Goal: Communication & Community: Answer question/provide support

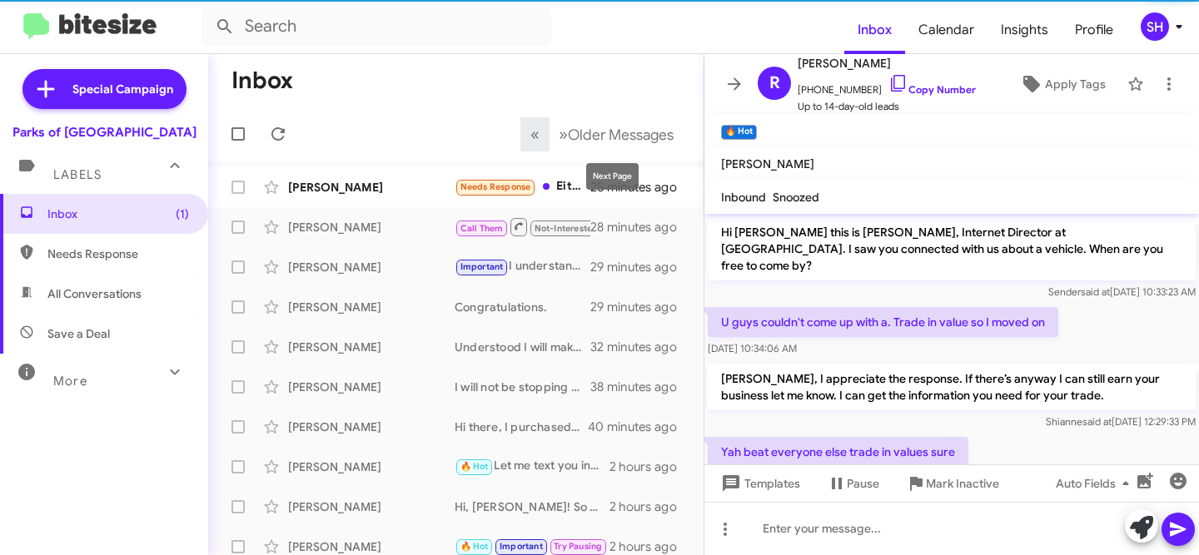
scroll to position [556, 0]
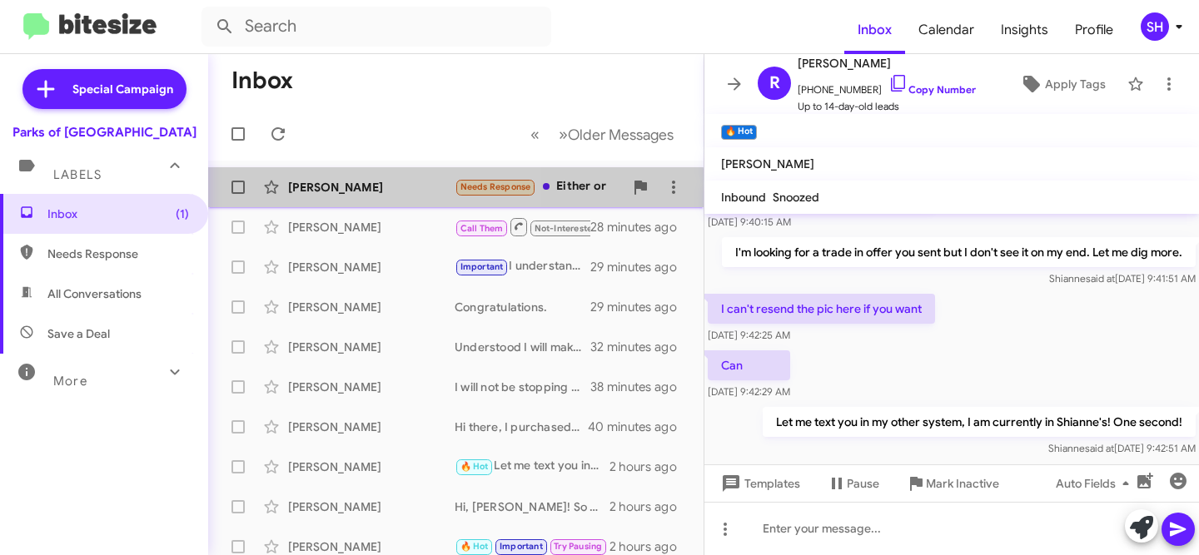
click at [411, 200] on div "Tim Winstone Needs Response Either or 25 minutes ago" at bounding box center [455, 187] width 469 height 33
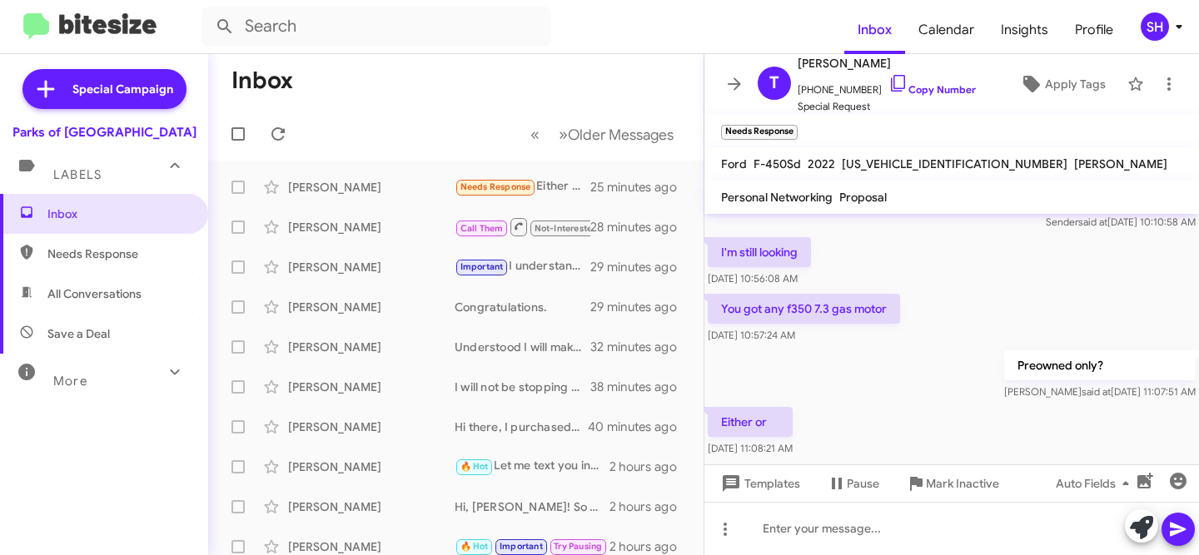
scroll to position [507, 0]
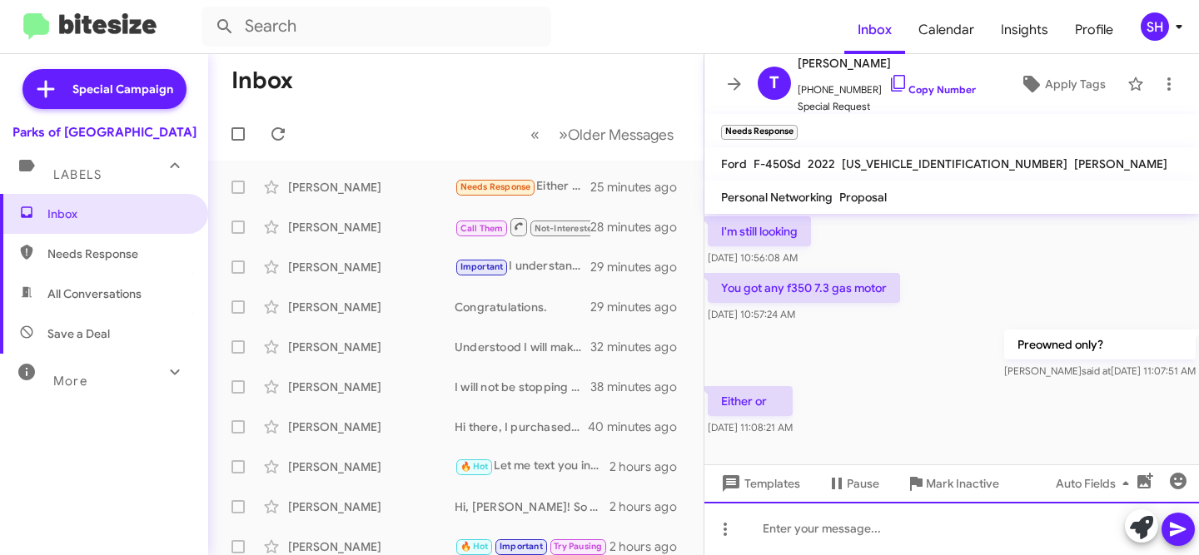
drag, startPoint x: 814, startPoint y: 541, endPoint x: 822, endPoint y: 534, distance: 11.2
click at [819, 536] on div at bounding box center [951, 528] width 494 height 53
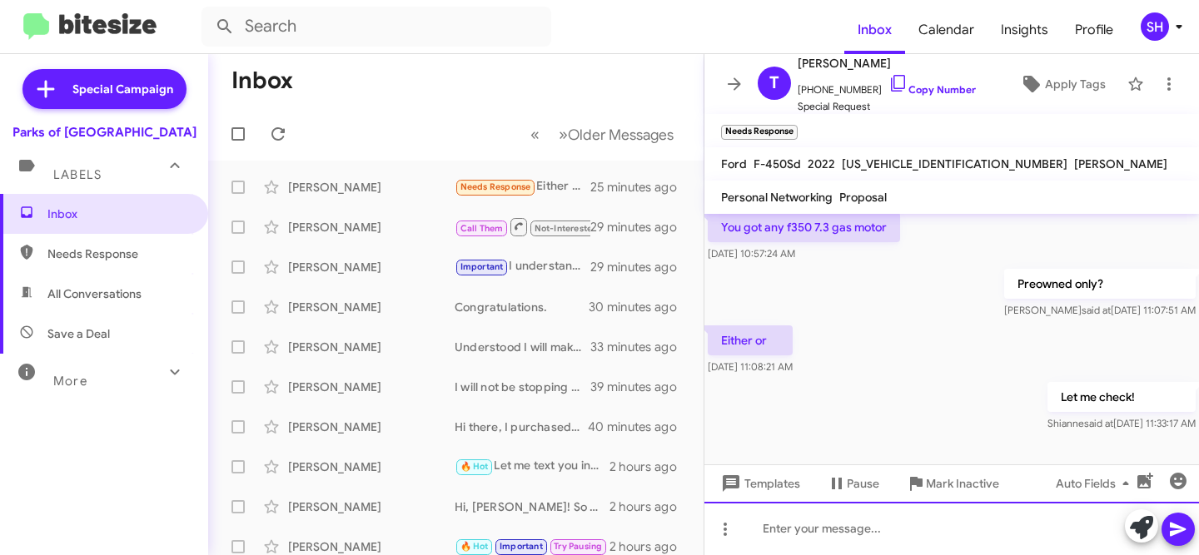
scroll to position [485, 0]
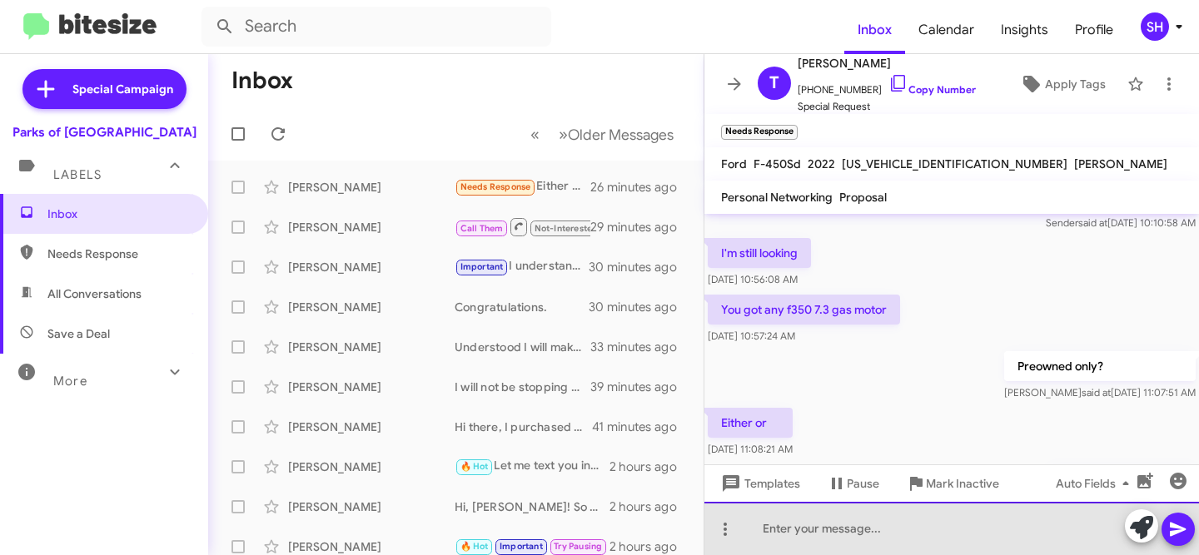
click at [845, 532] on div at bounding box center [951, 528] width 494 height 53
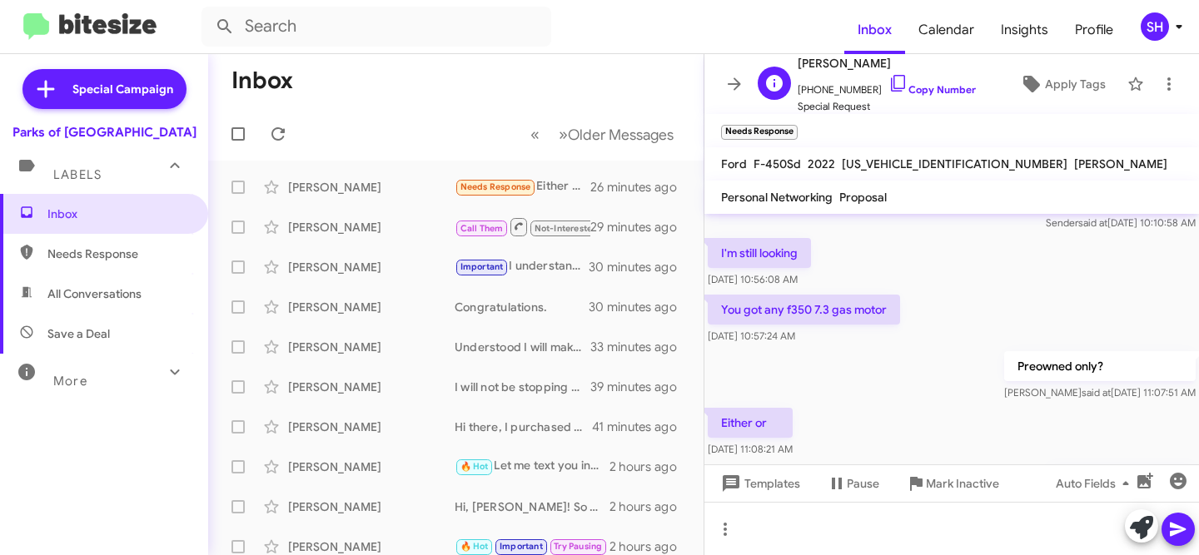
click at [925, 82] on span "+18139278628 Copy Number" at bounding box center [886, 85] width 178 height 25
click at [921, 91] on link "Copy Number" at bounding box center [931, 89] width 87 height 12
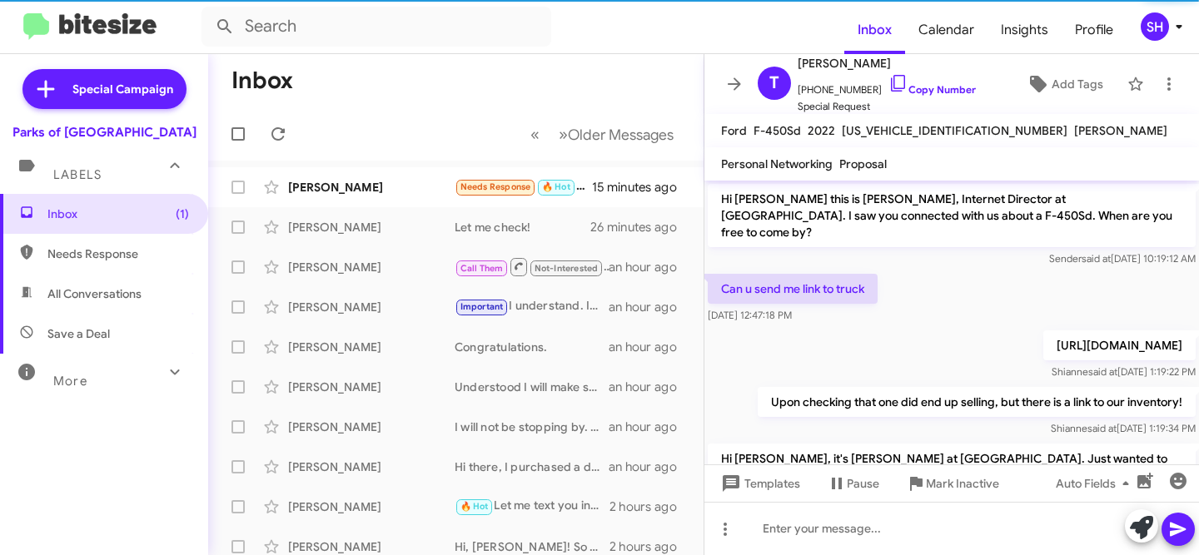
scroll to position [534, 0]
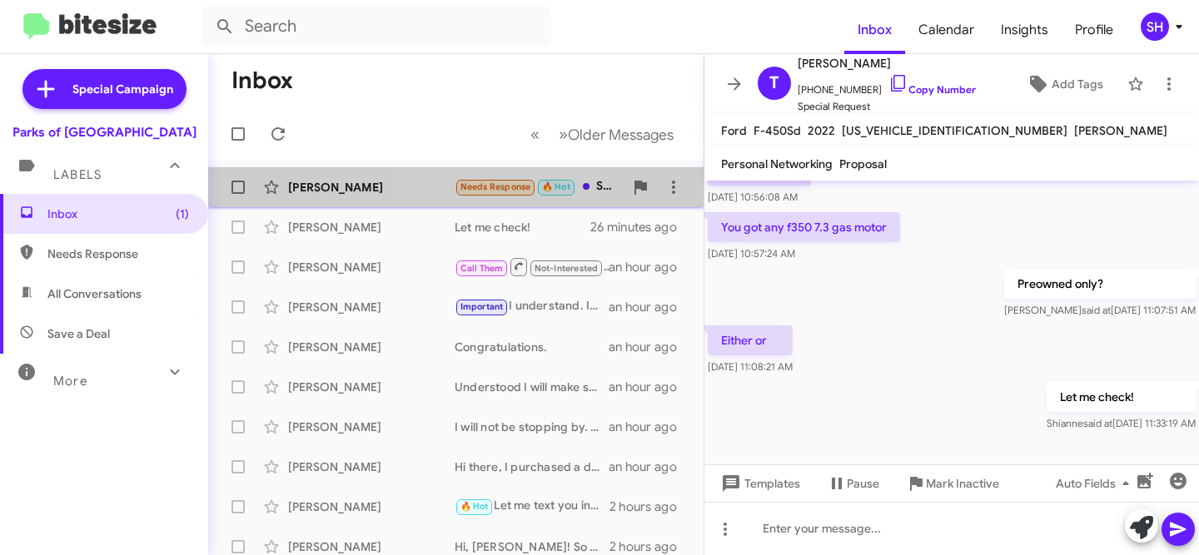
click at [442, 181] on div "[PERSON_NAME]" at bounding box center [371, 187] width 166 height 17
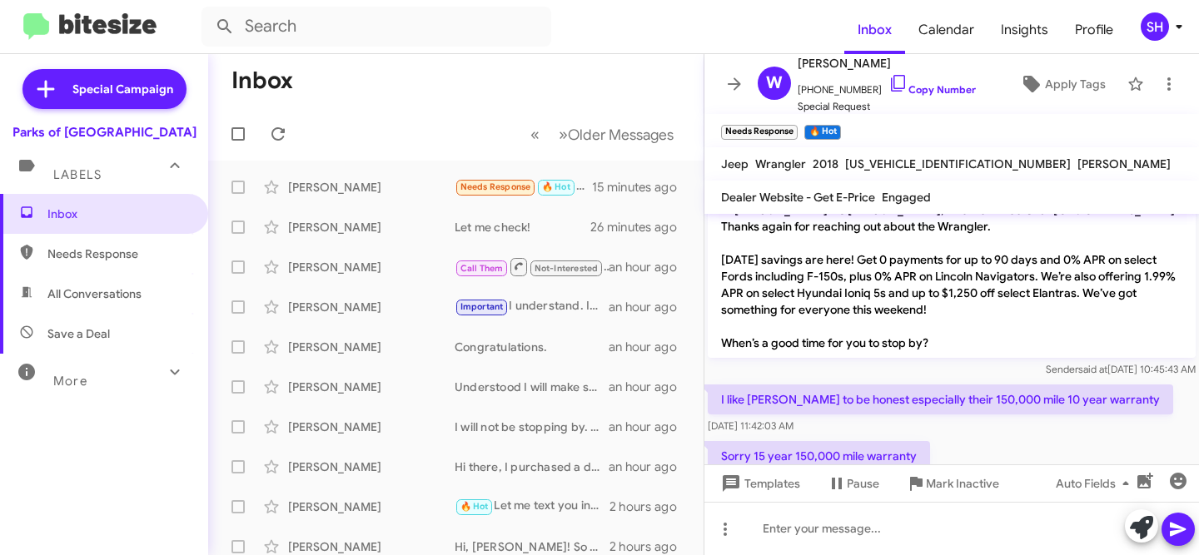
scroll to position [558, 0]
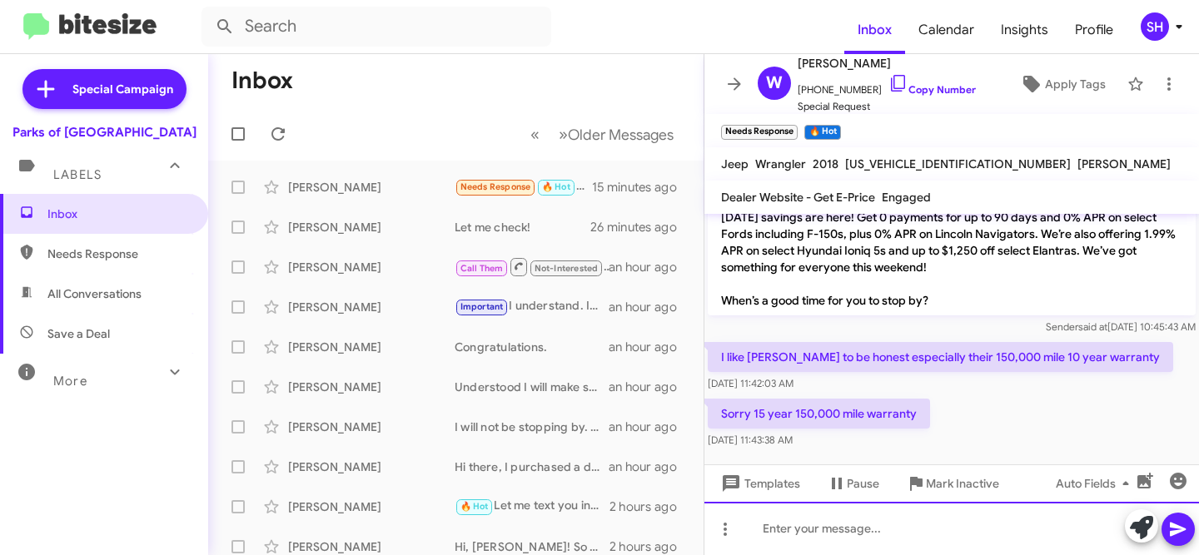
drag, startPoint x: 856, startPoint y: 516, endPoint x: 853, endPoint y: 525, distance: 9.7
click at [856, 517] on div at bounding box center [951, 528] width 494 height 53
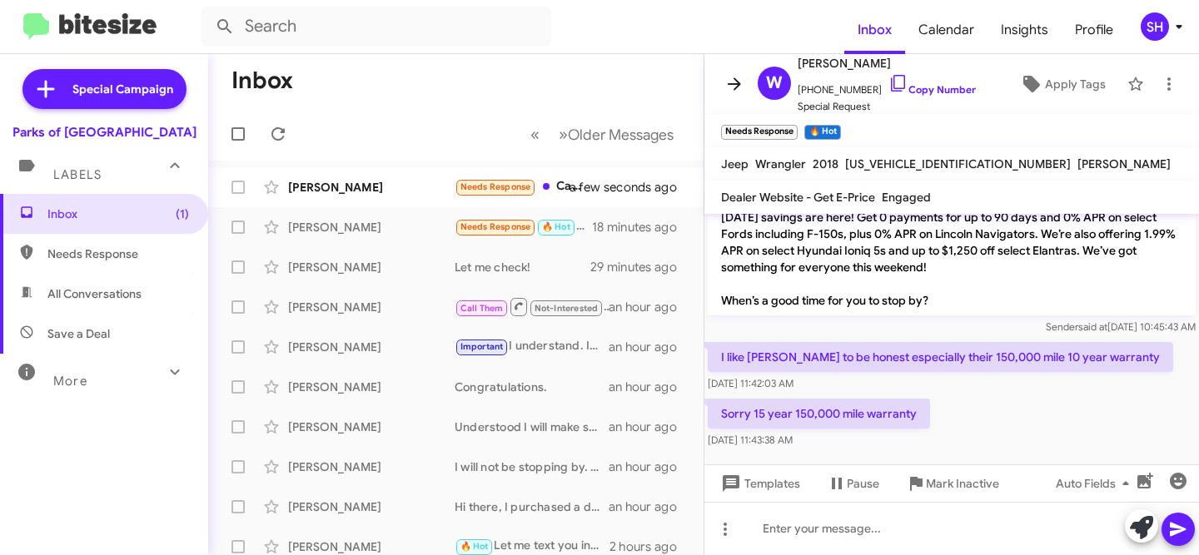
click at [729, 93] on icon at bounding box center [734, 84] width 20 height 20
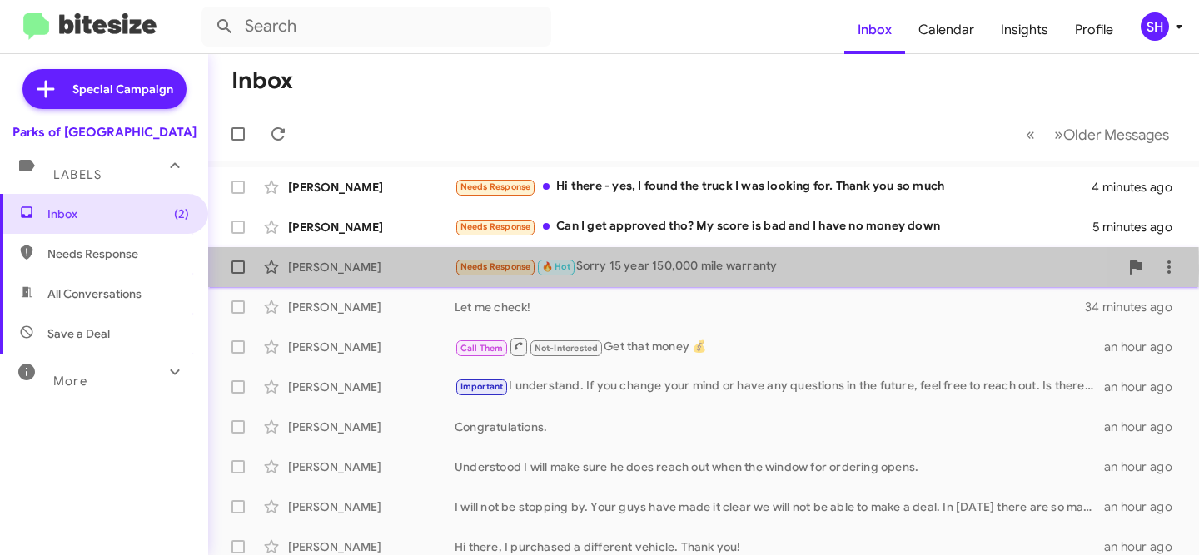
click at [411, 271] on div "[PERSON_NAME]" at bounding box center [371, 267] width 166 height 17
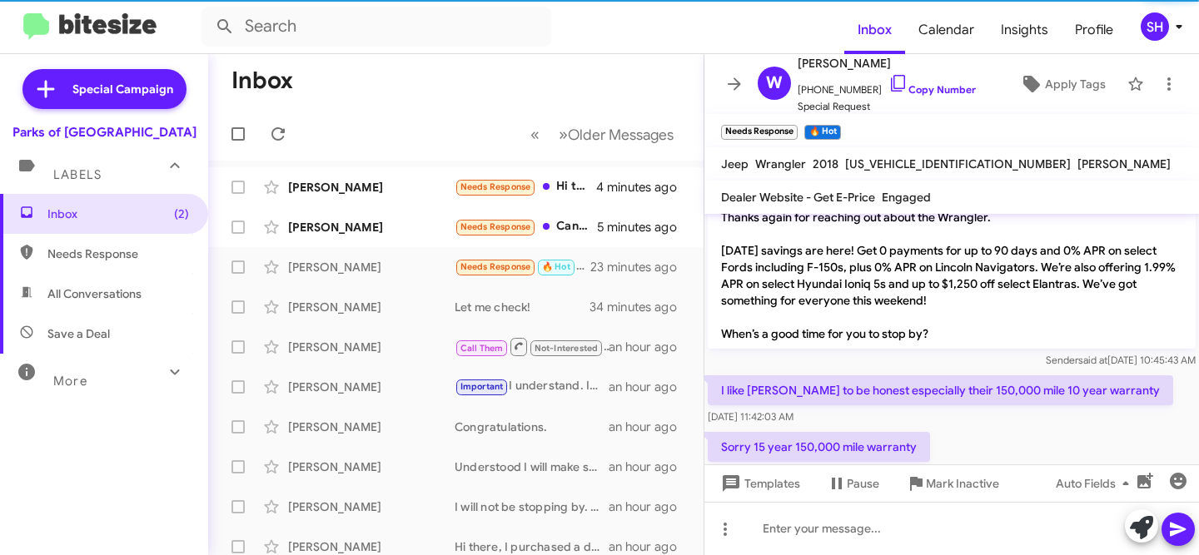
scroll to position [558, 0]
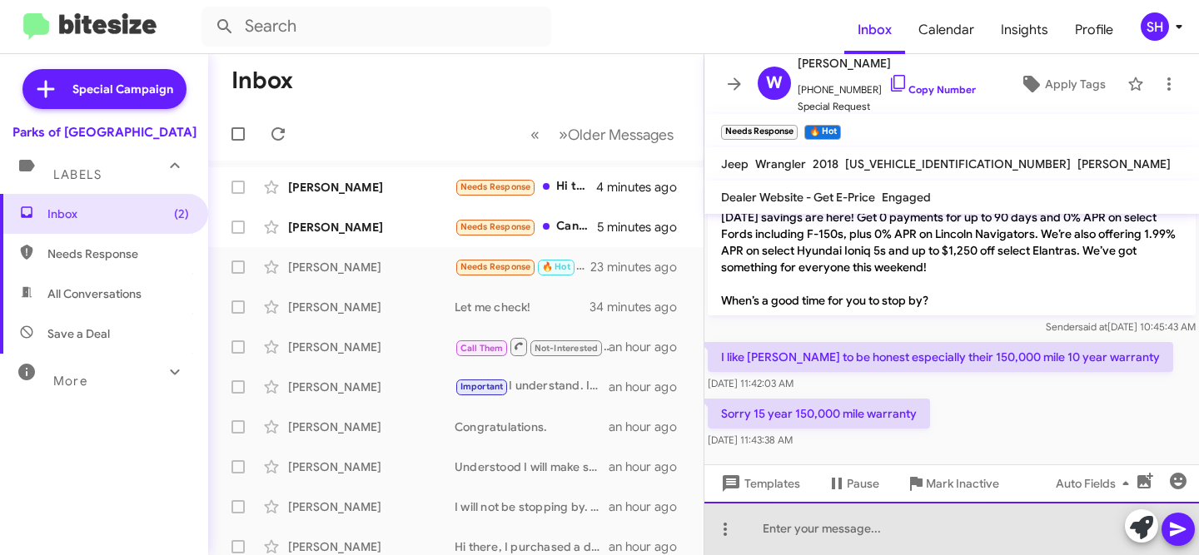
click at [881, 534] on div at bounding box center [951, 528] width 494 height 53
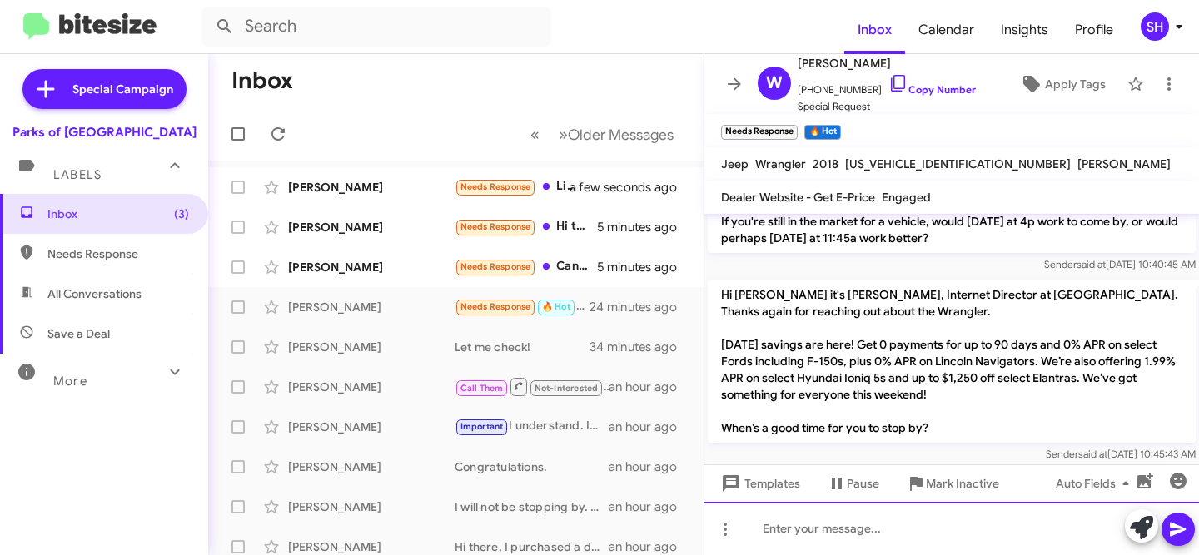
scroll to position [635, 0]
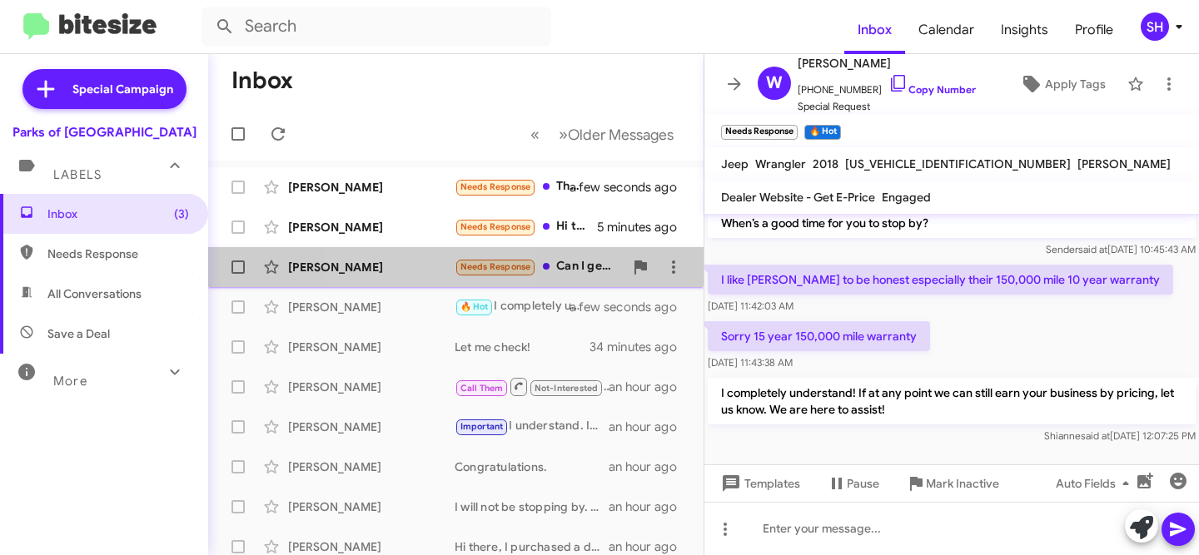
click at [409, 254] on div "Kendra Anderson Needs Response Can I get approved tho? My score is bad and I ha…" at bounding box center [455, 267] width 469 height 33
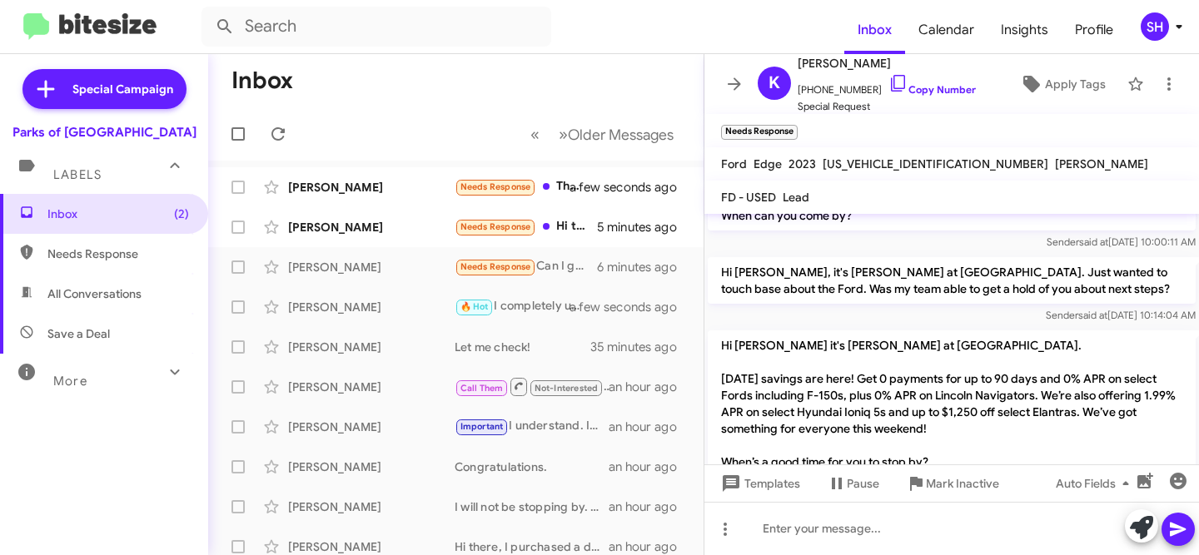
scroll to position [424, 0]
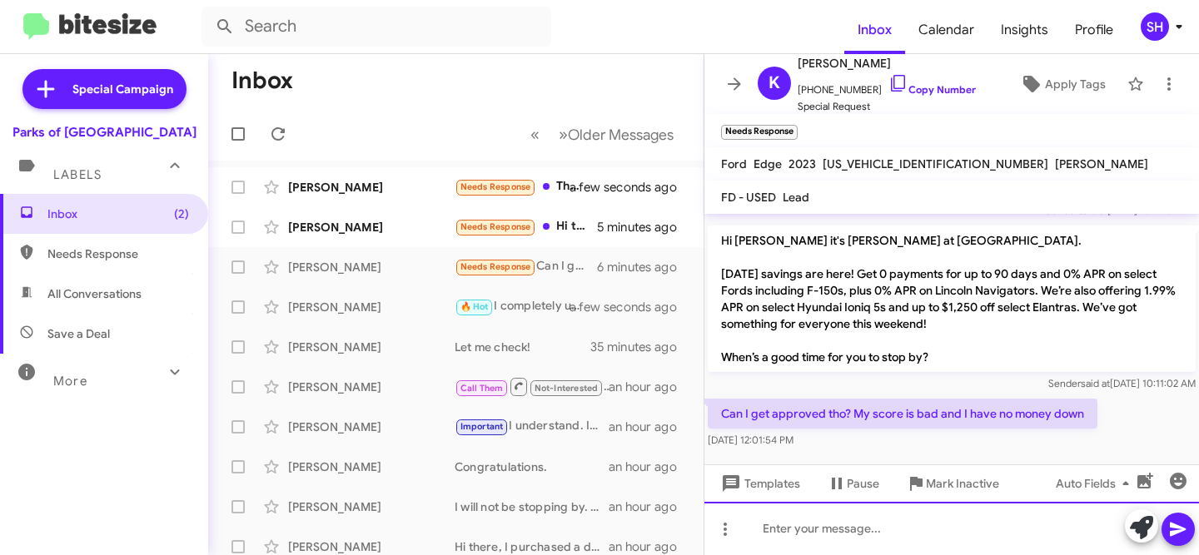
click at [832, 534] on div at bounding box center [951, 528] width 494 height 53
click at [1015, 534] on div "Kendra, we work with over 40 lenders" at bounding box center [951, 528] width 494 height 53
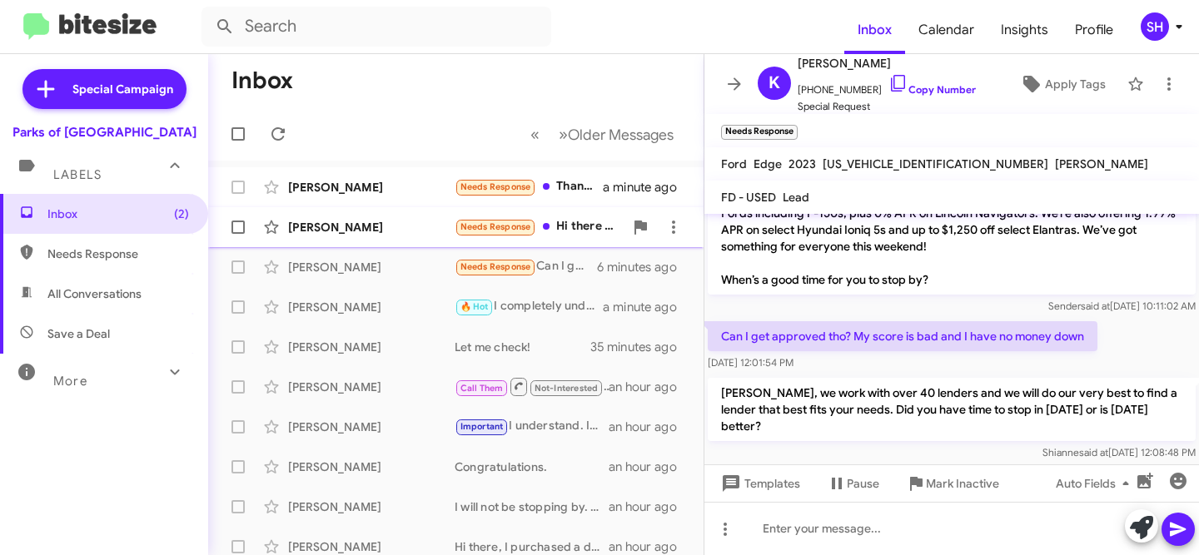
scroll to position [6, 0]
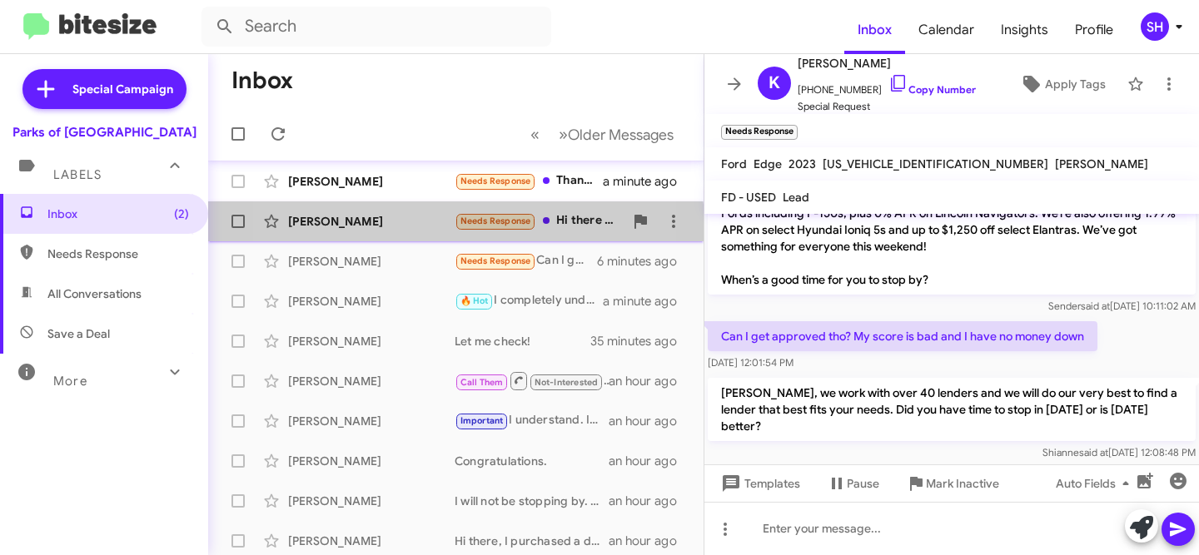
click at [373, 240] on span "Paula Amador Needs Response Hi there - yes, I found the truck I was looking for…" at bounding box center [455, 221] width 495 height 40
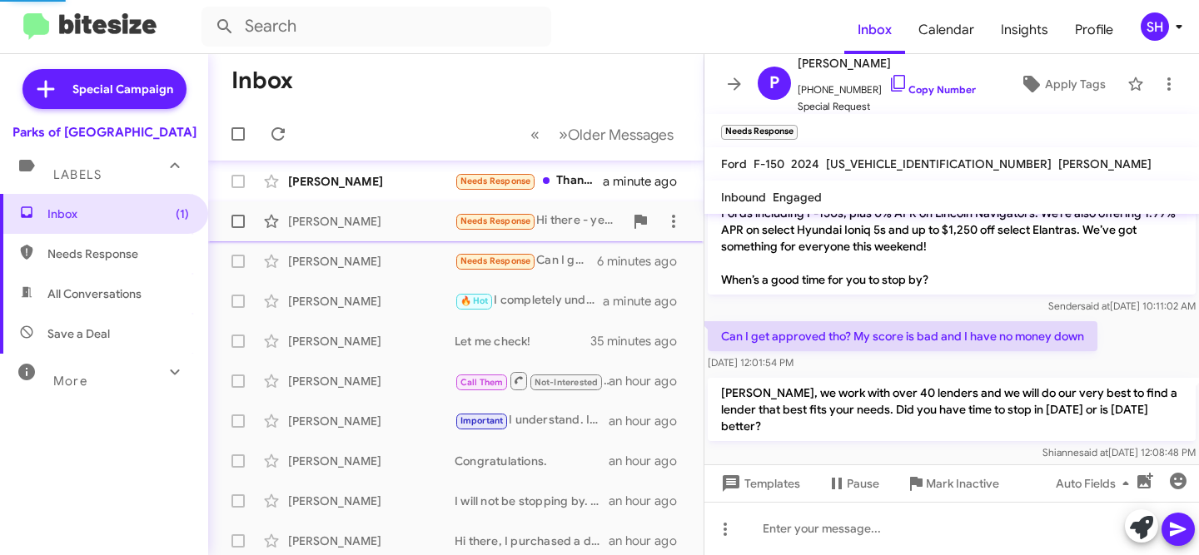
scroll to position [497, 0]
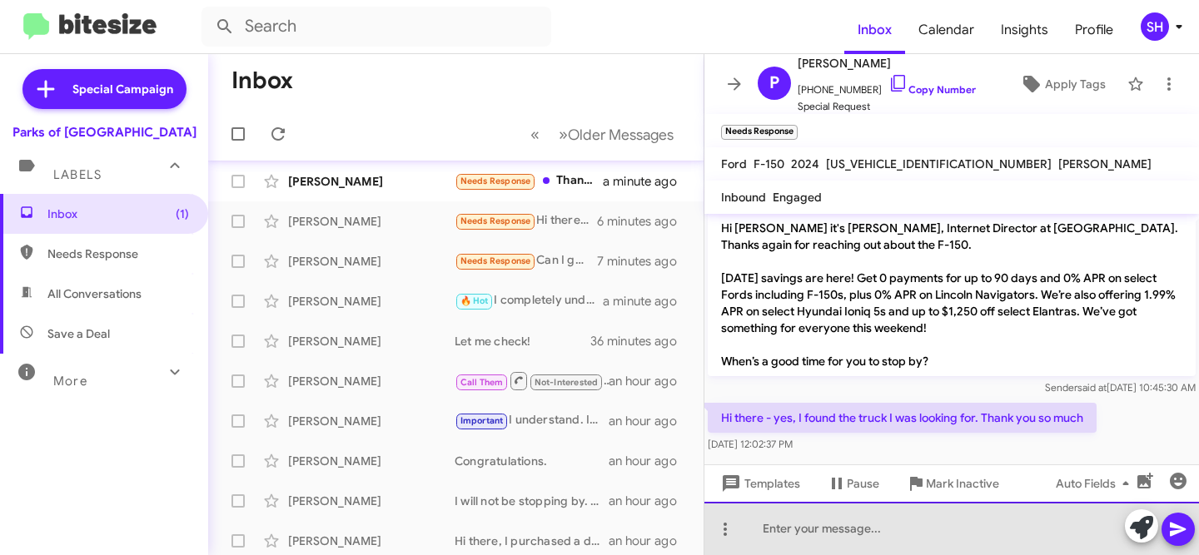
click at [911, 523] on div at bounding box center [951, 528] width 494 height 53
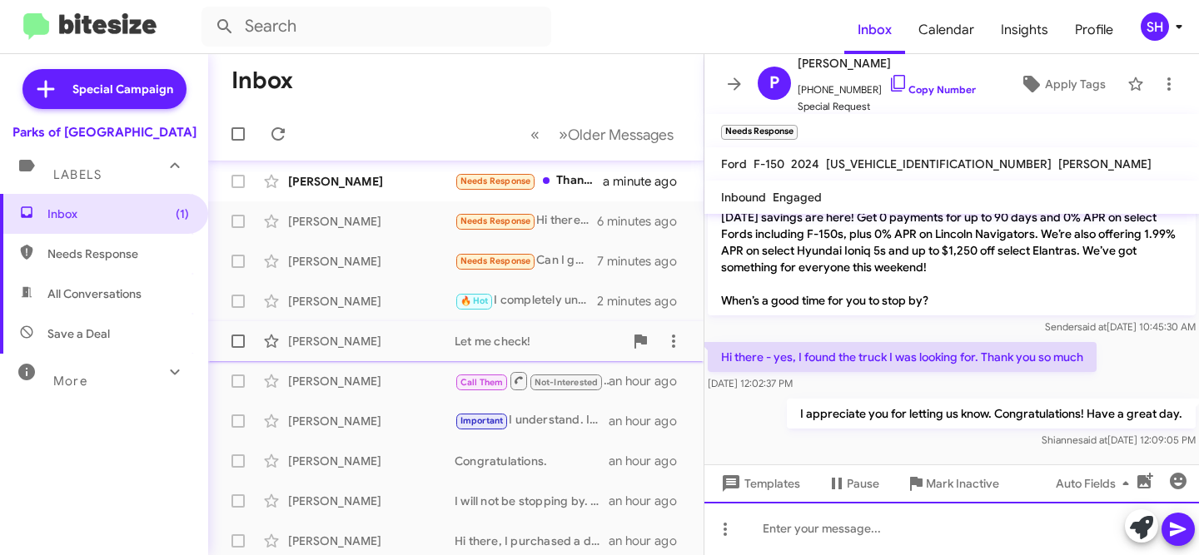
scroll to position [0, 0]
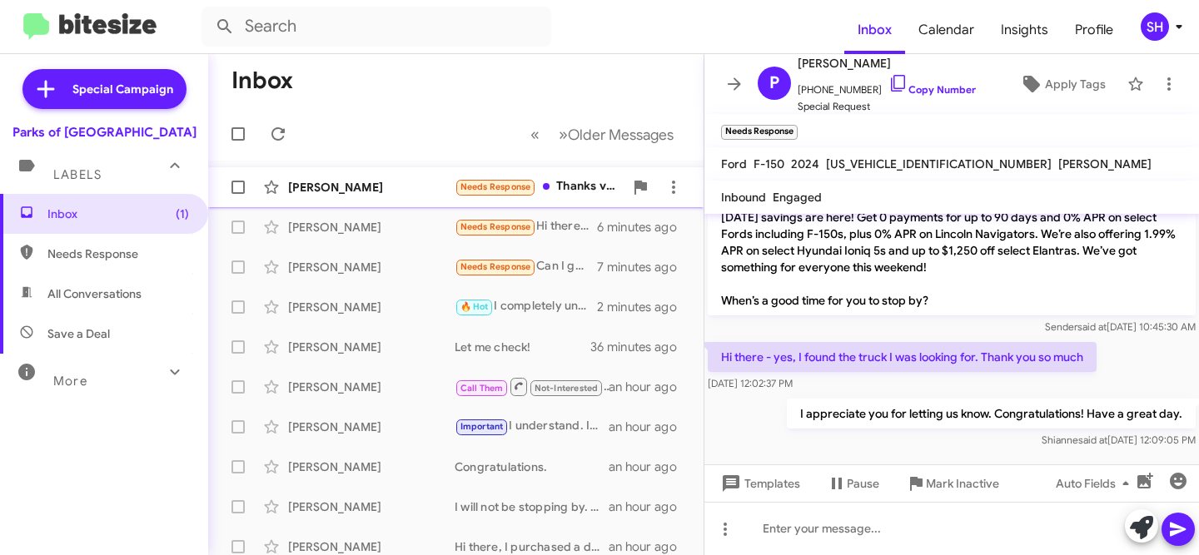
click at [378, 192] on div "[PERSON_NAME]" at bounding box center [371, 187] width 166 height 17
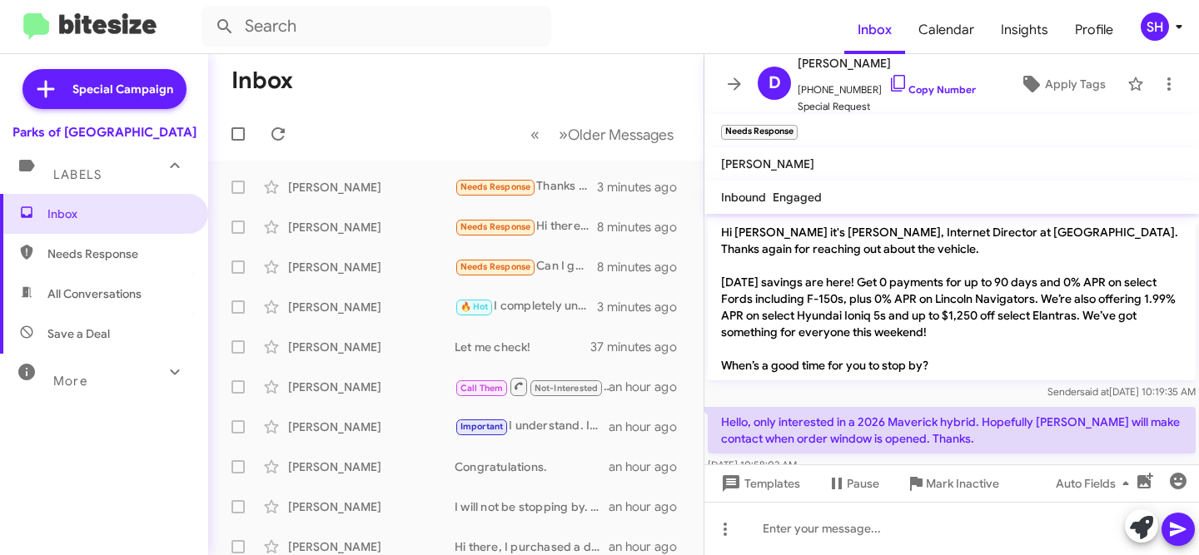
scroll to position [220, 0]
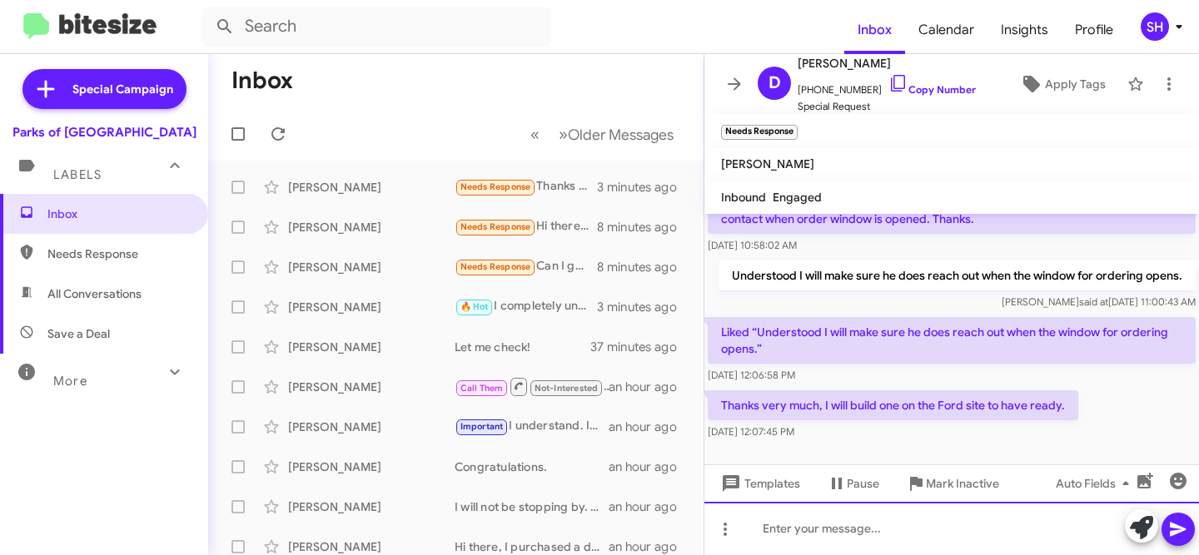
click at [804, 525] on div at bounding box center [951, 528] width 494 height 53
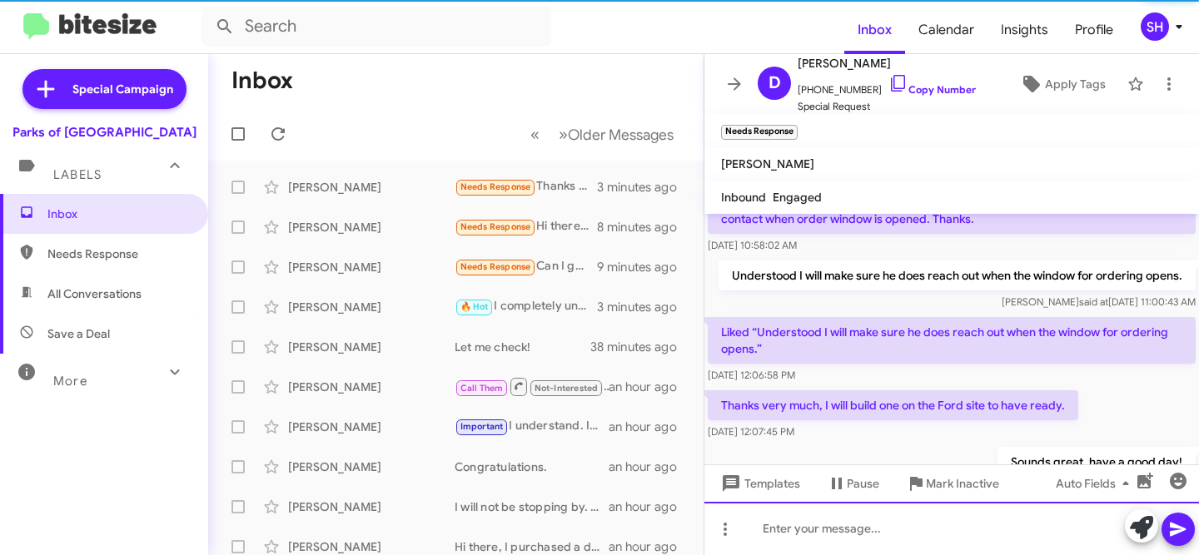
scroll to position [0, 0]
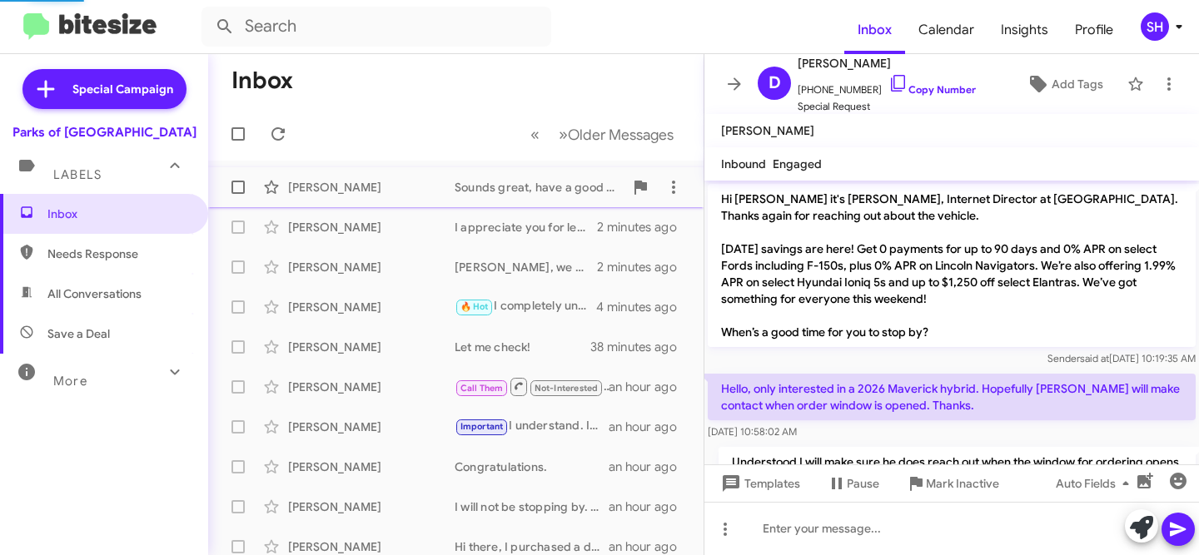
scroll to position [247, 0]
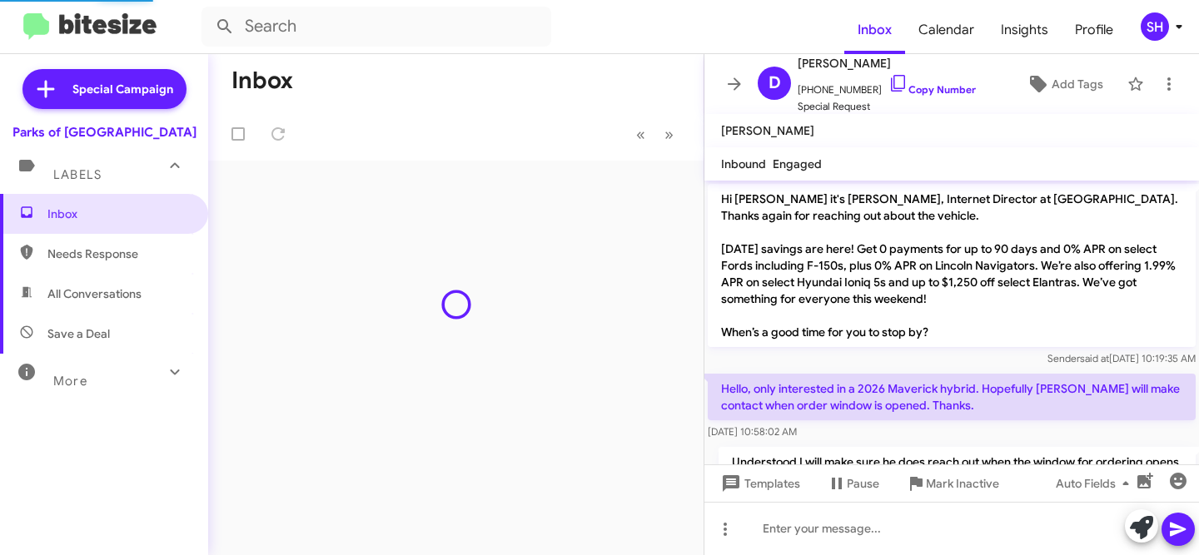
scroll to position [247, 0]
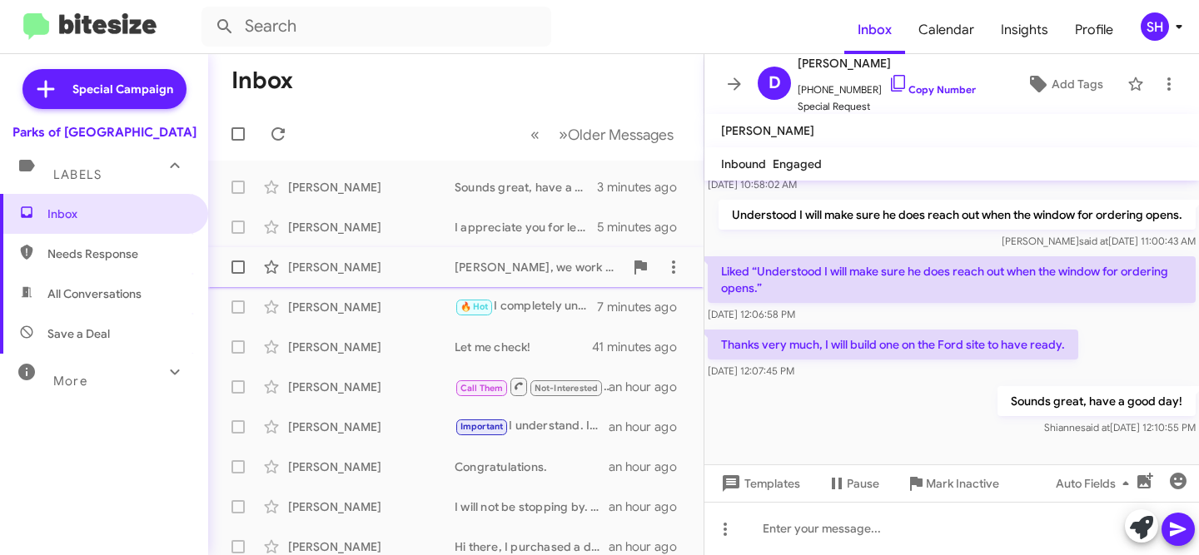
click at [370, 285] on span "Kendra Anderson Kendra, we work with over 40 lenders and we will do our very be…" at bounding box center [455, 267] width 495 height 40
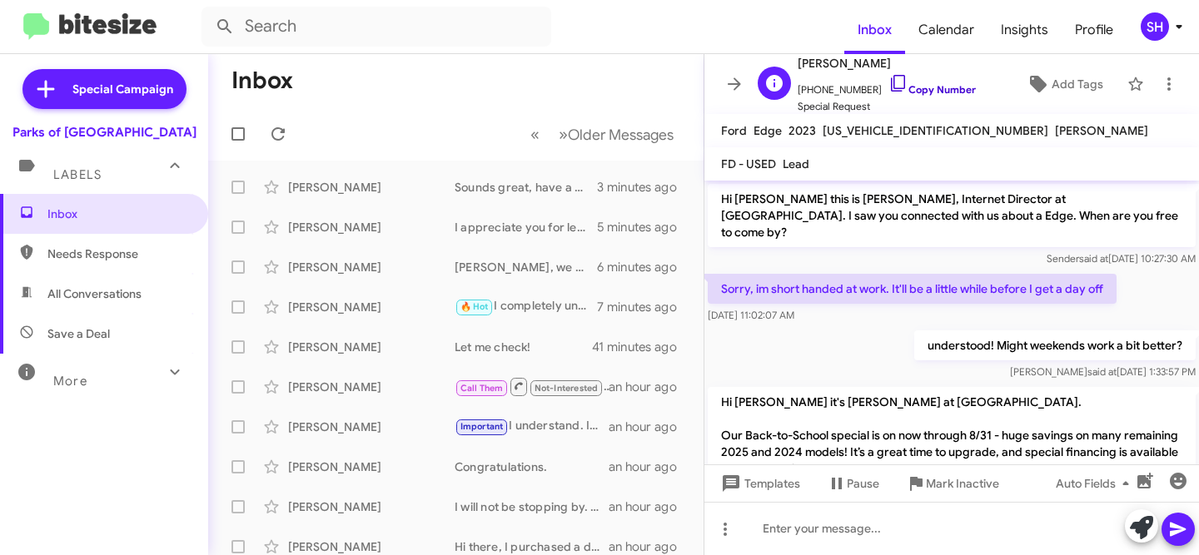
click at [914, 89] on link "Copy Number" at bounding box center [931, 89] width 87 height 12
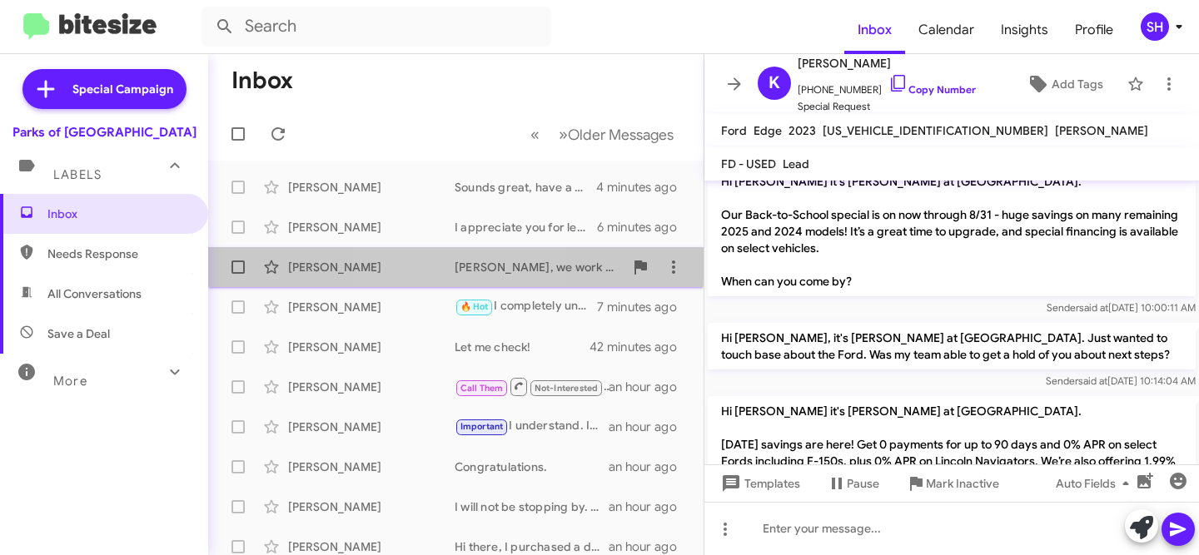
click at [423, 264] on div "[PERSON_NAME]" at bounding box center [371, 267] width 166 height 17
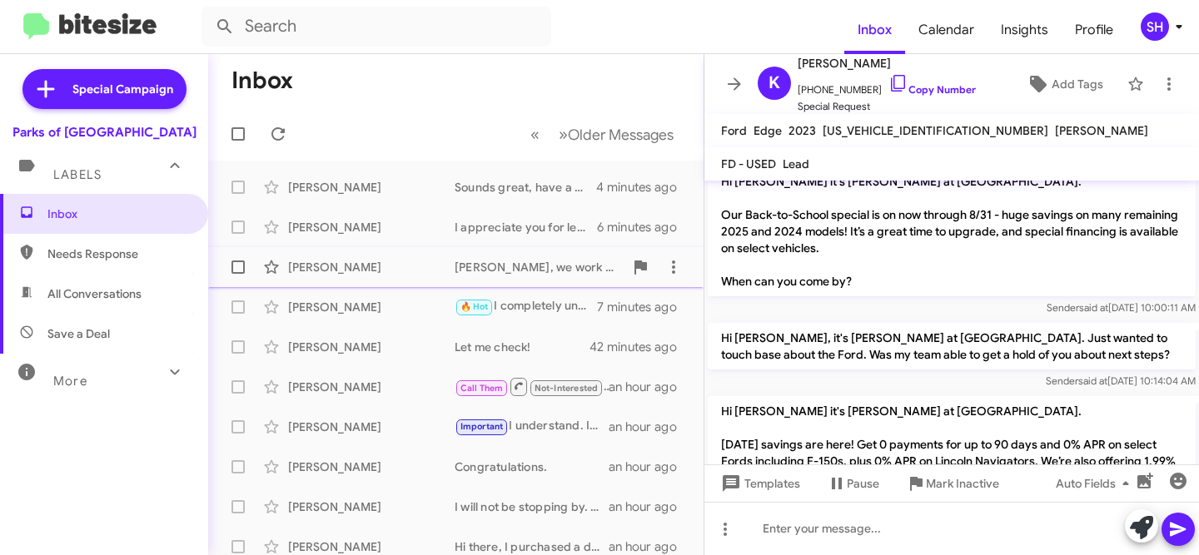
click at [428, 262] on div "[PERSON_NAME]" at bounding box center [371, 267] width 166 height 17
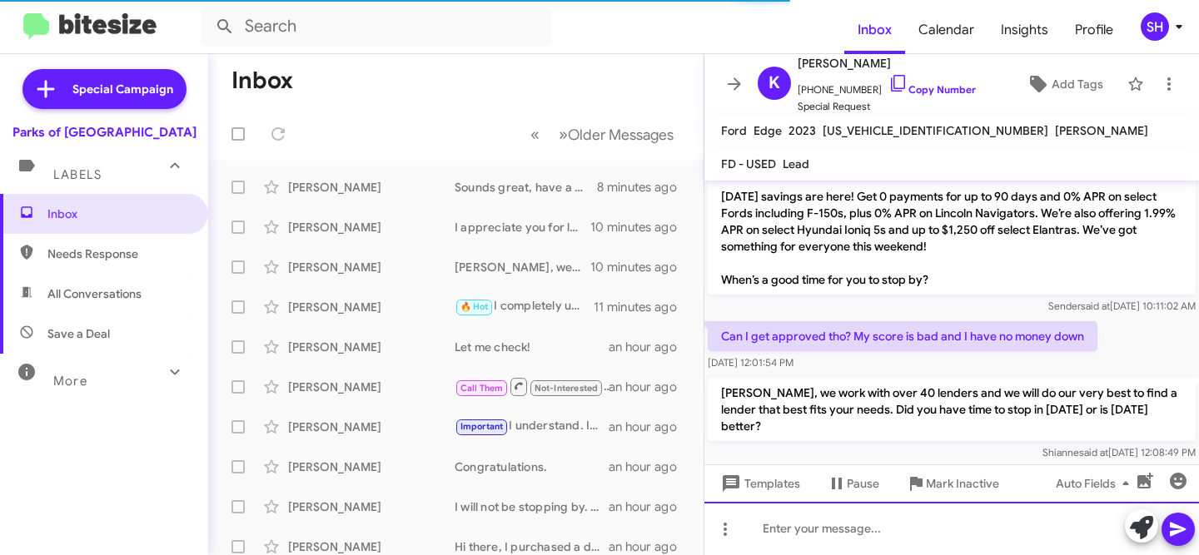
click at [824, 529] on div at bounding box center [951, 528] width 494 height 53
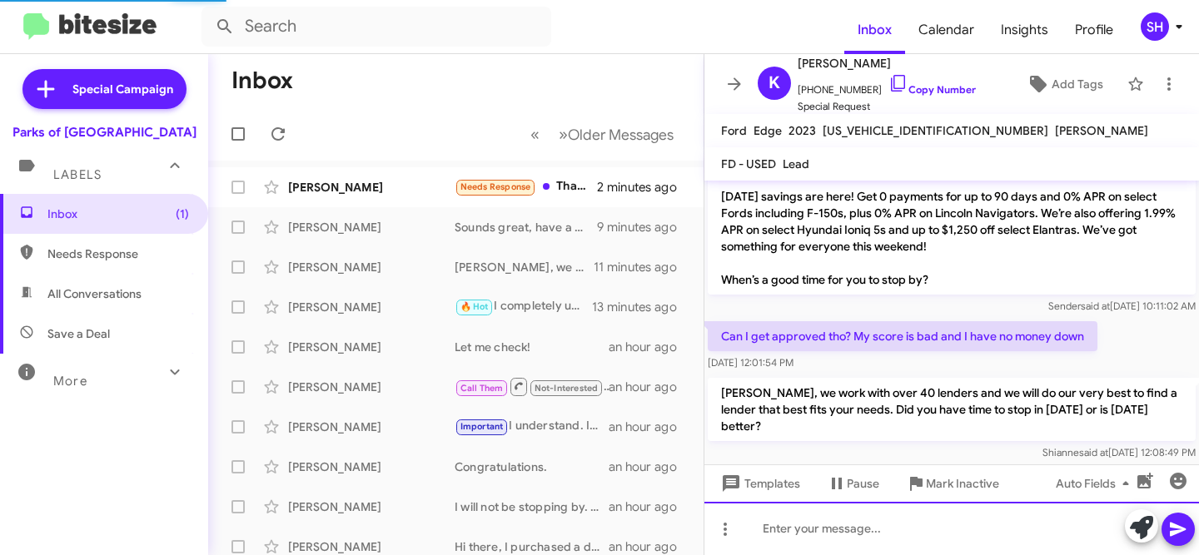
scroll to position [0, 0]
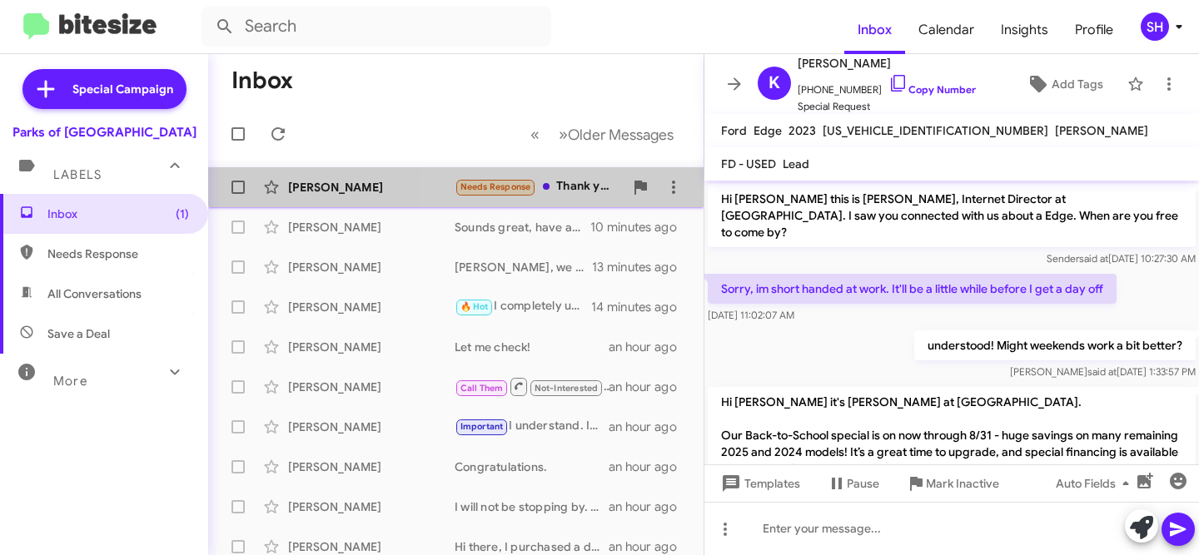
click at [559, 181] on div "Needs Response Thank you! You as well" at bounding box center [538, 186] width 169 height 19
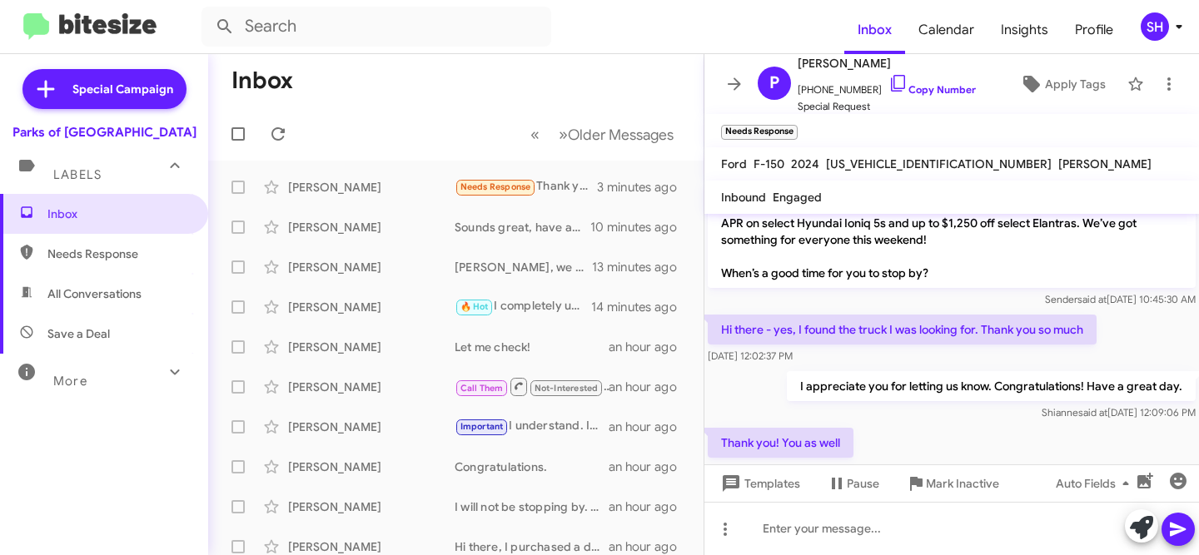
scroll to position [618, 0]
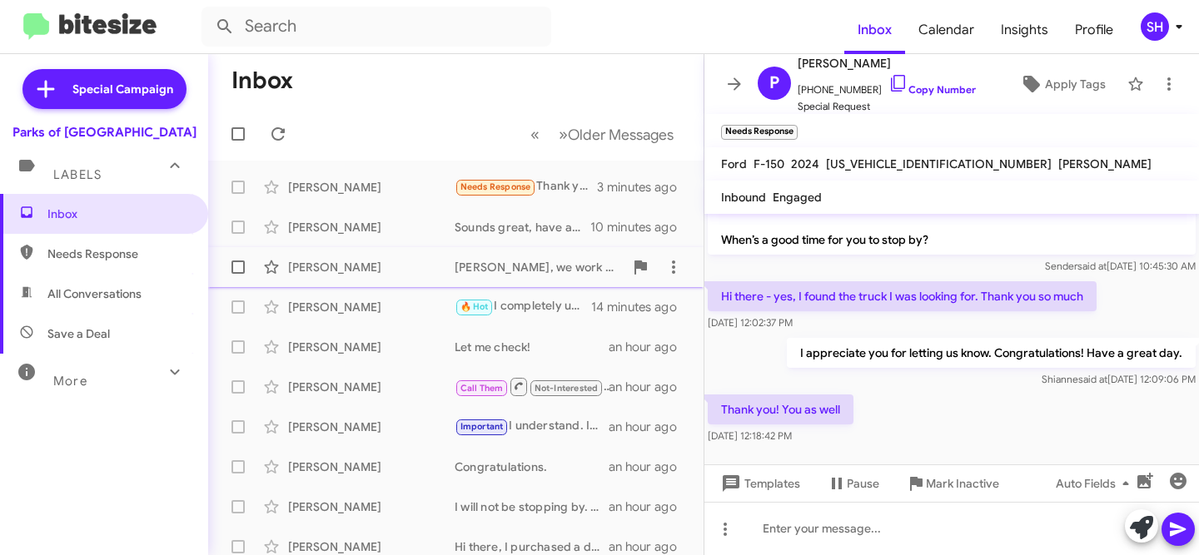
click at [376, 268] on div "[PERSON_NAME]" at bounding box center [371, 267] width 166 height 17
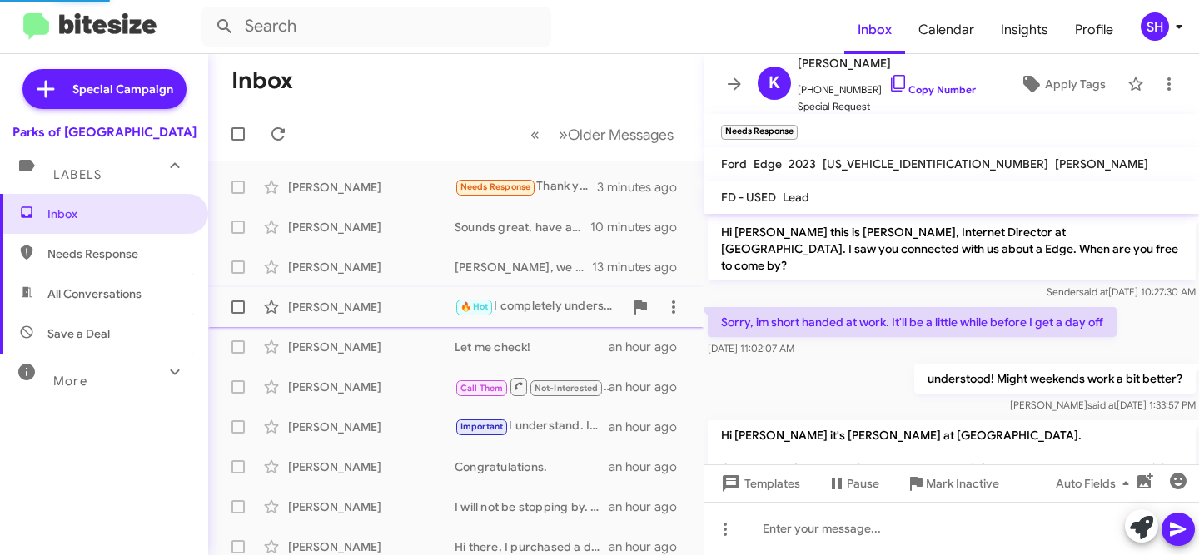
click at [345, 315] on div "Wilson Hill 🔥 Hot I completely understand! If at any point we can still earn yo…" at bounding box center [455, 306] width 469 height 33
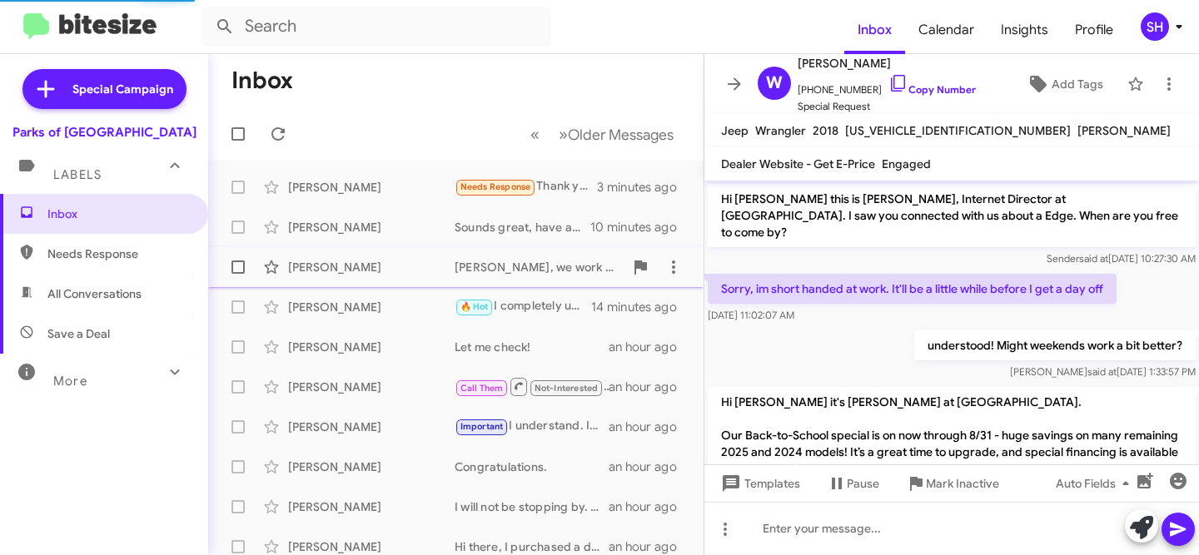
scroll to position [635, 0]
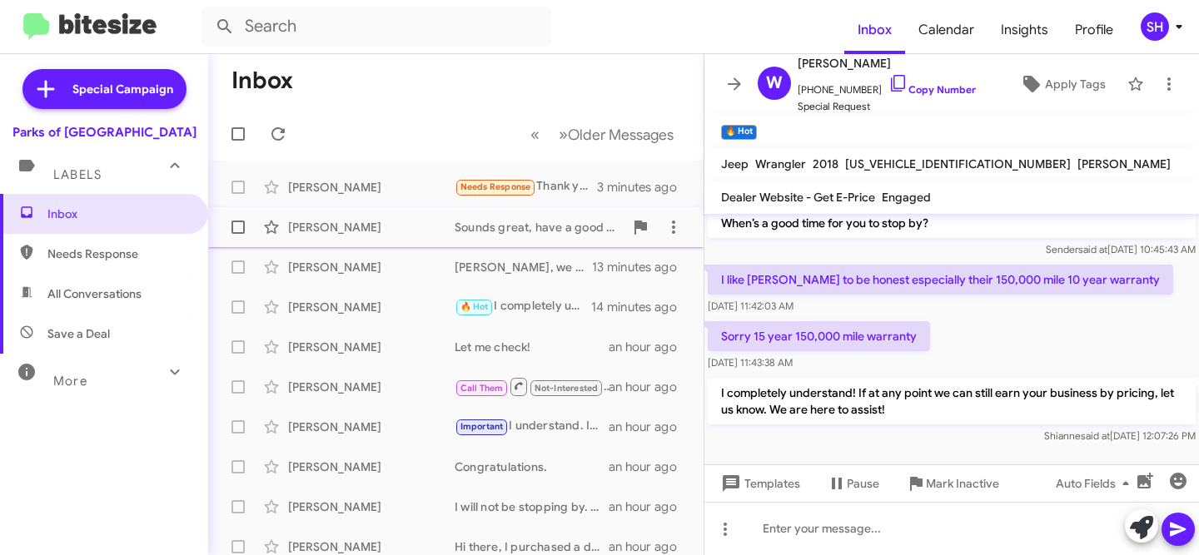
click at [387, 232] on div "[PERSON_NAME]" at bounding box center [371, 227] width 166 height 17
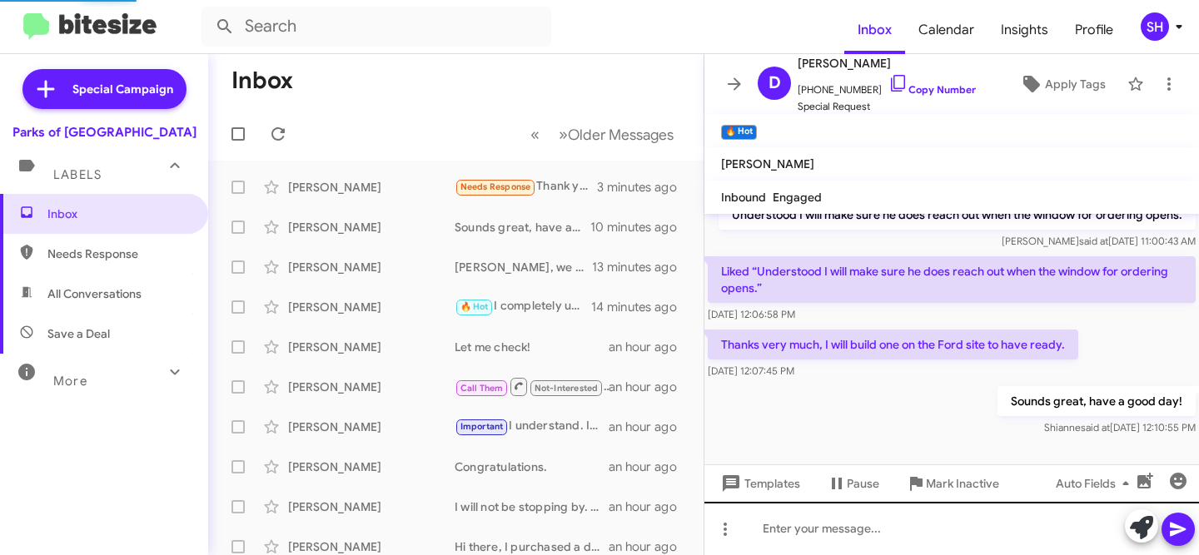
scroll to position [247, 0]
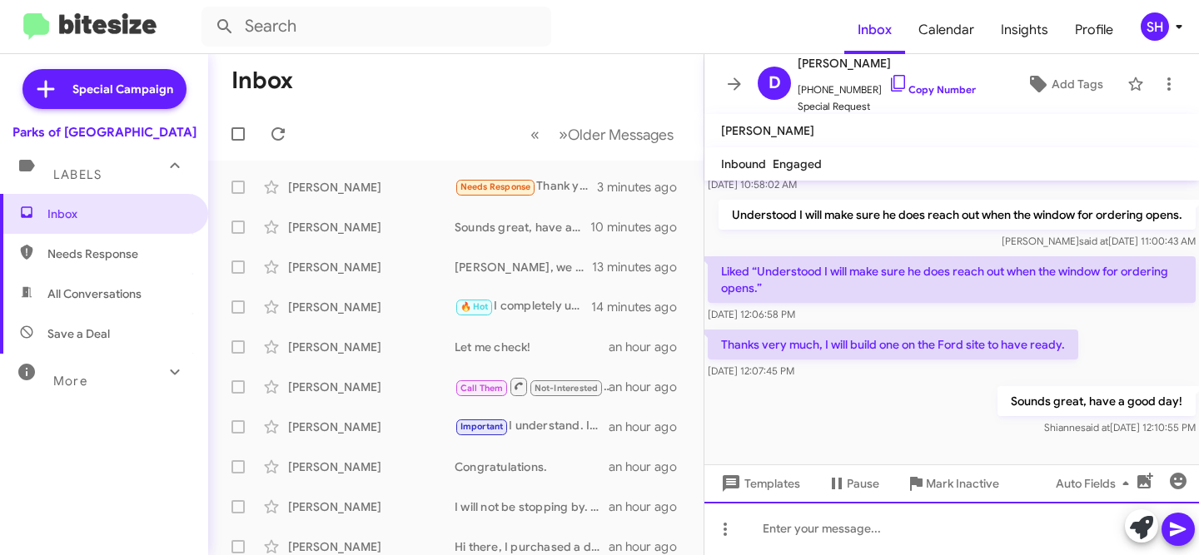
click at [866, 520] on div at bounding box center [951, 528] width 494 height 53
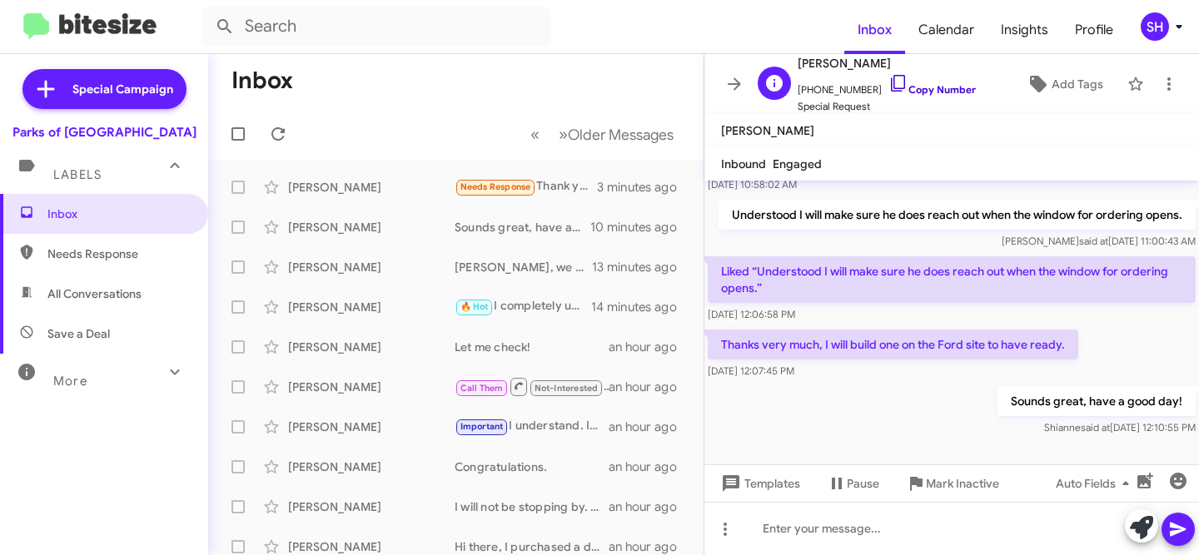
click at [913, 95] on link "Copy Number" at bounding box center [931, 89] width 87 height 12
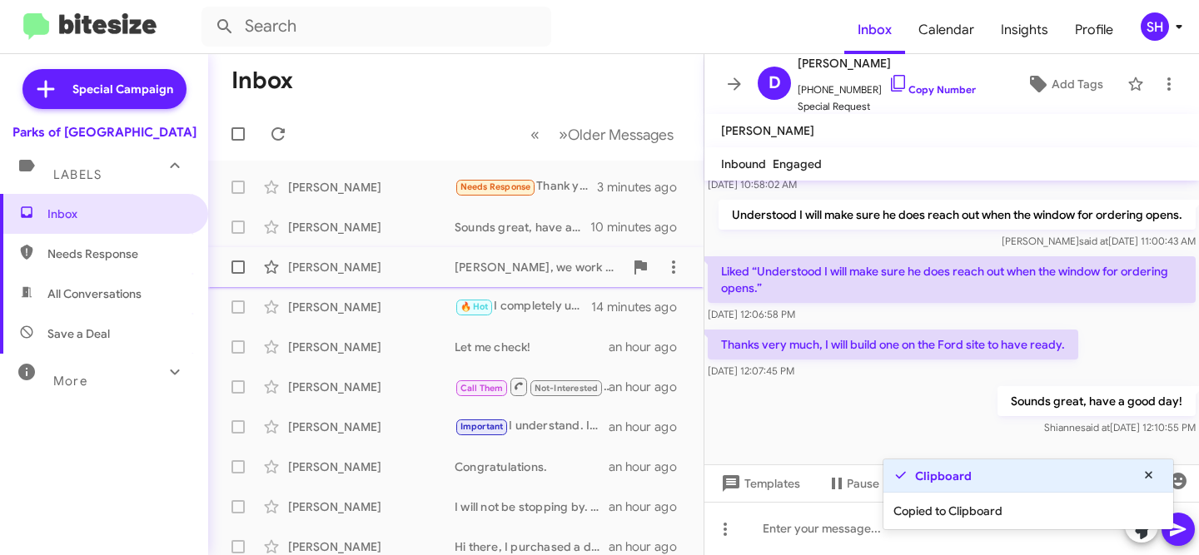
click at [435, 265] on div "[PERSON_NAME]" at bounding box center [371, 267] width 166 height 17
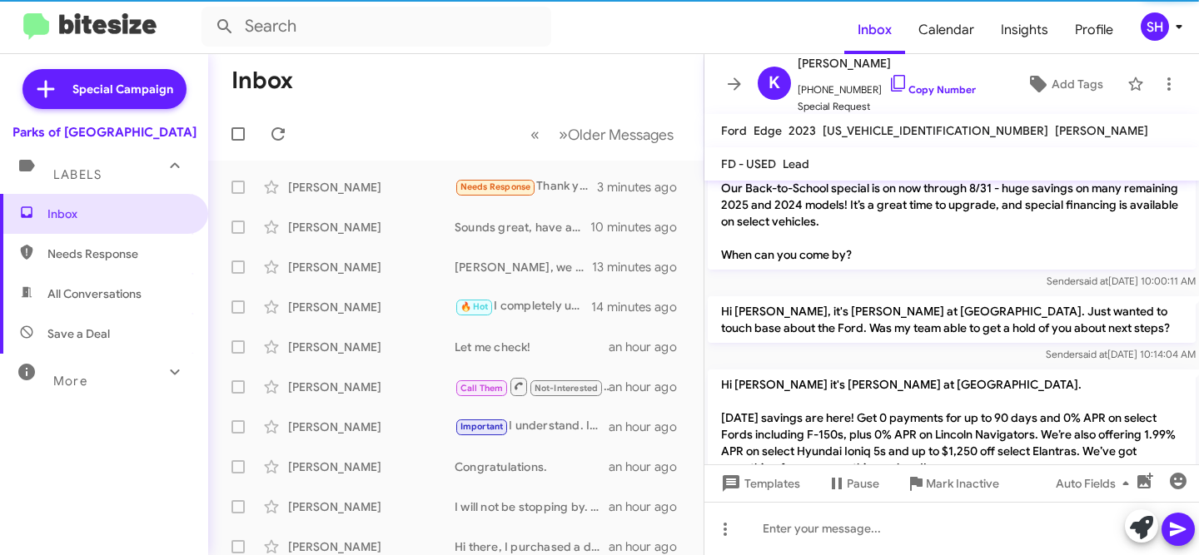
scroll to position [546, 0]
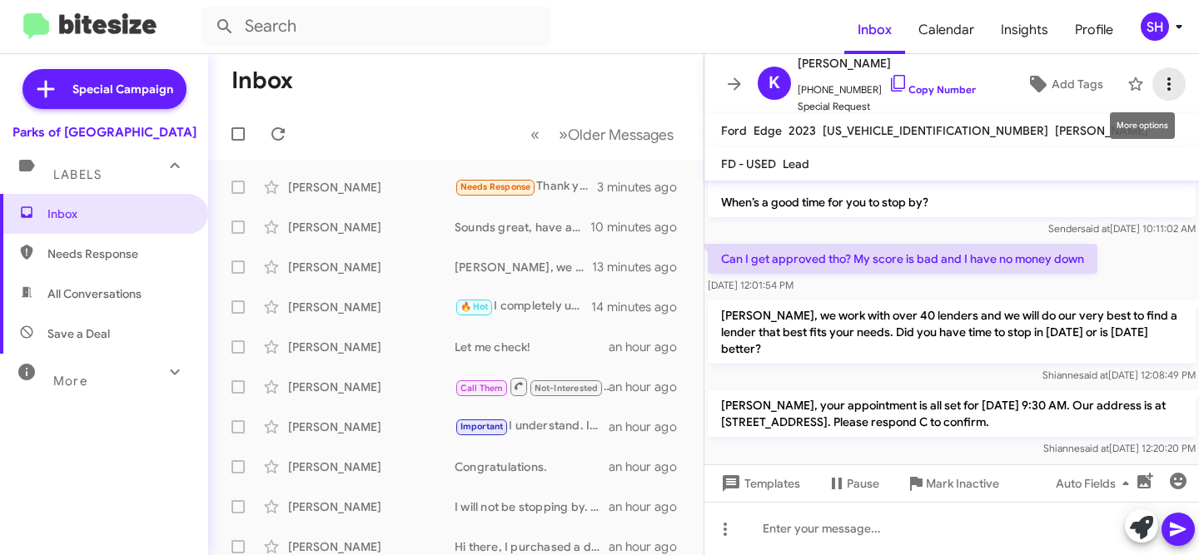
click at [1169, 83] on icon at bounding box center [1168, 83] width 3 height 13
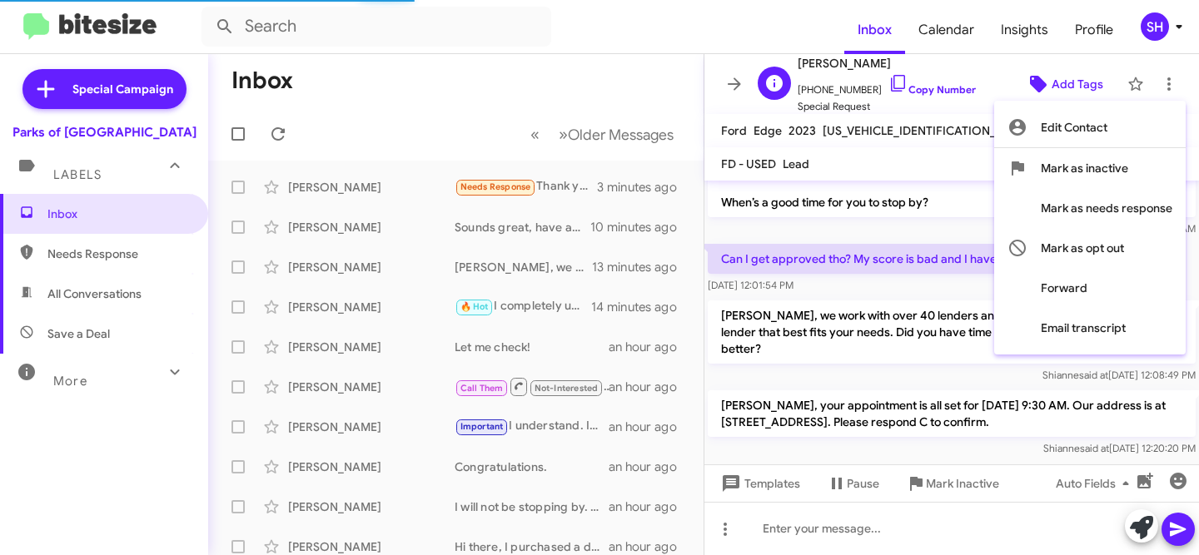
click at [1077, 83] on div at bounding box center [599, 277] width 1199 height 555
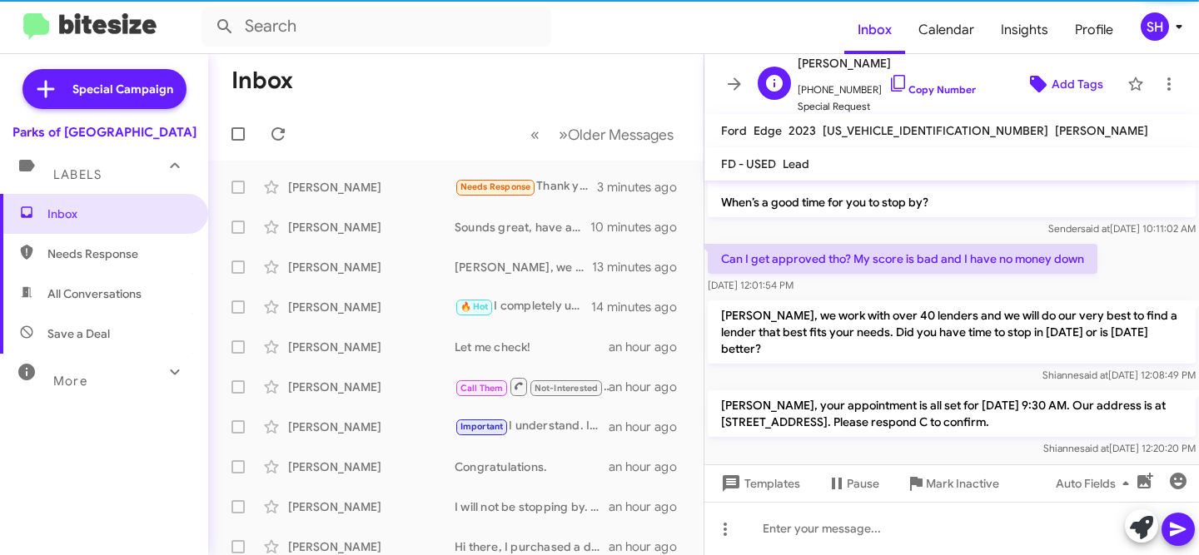
click at [1056, 84] on span "Add Tags" at bounding box center [1077, 84] width 52 height 30
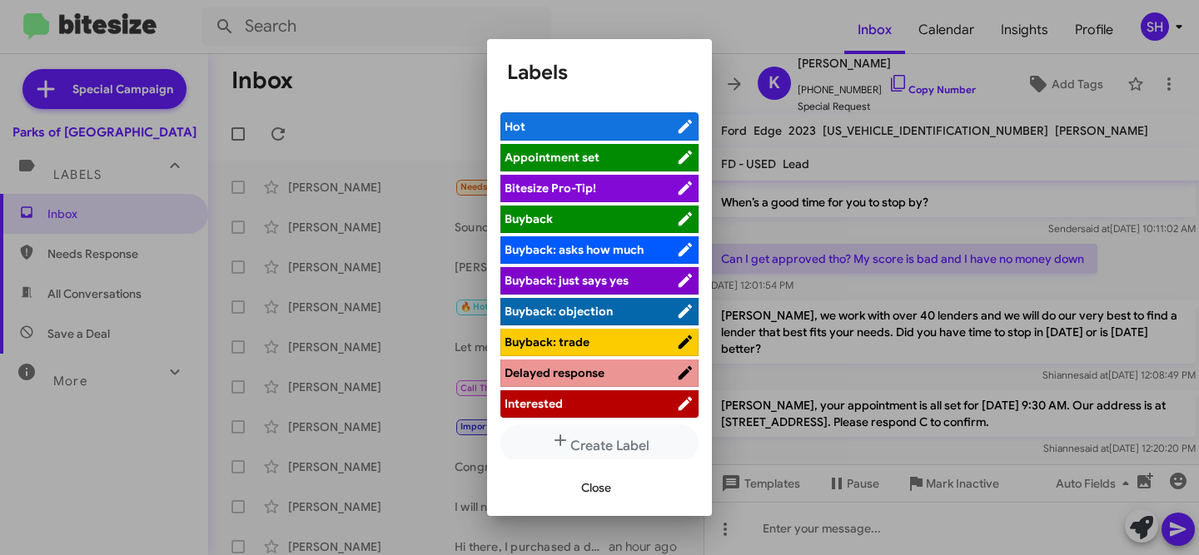
click at [625, 154] on span "Appointment set" at bounding box center [589, 157] width 171 height 17
click at [594, 494] on span "Close" at bounding box center [596, 488] width 30 height 30
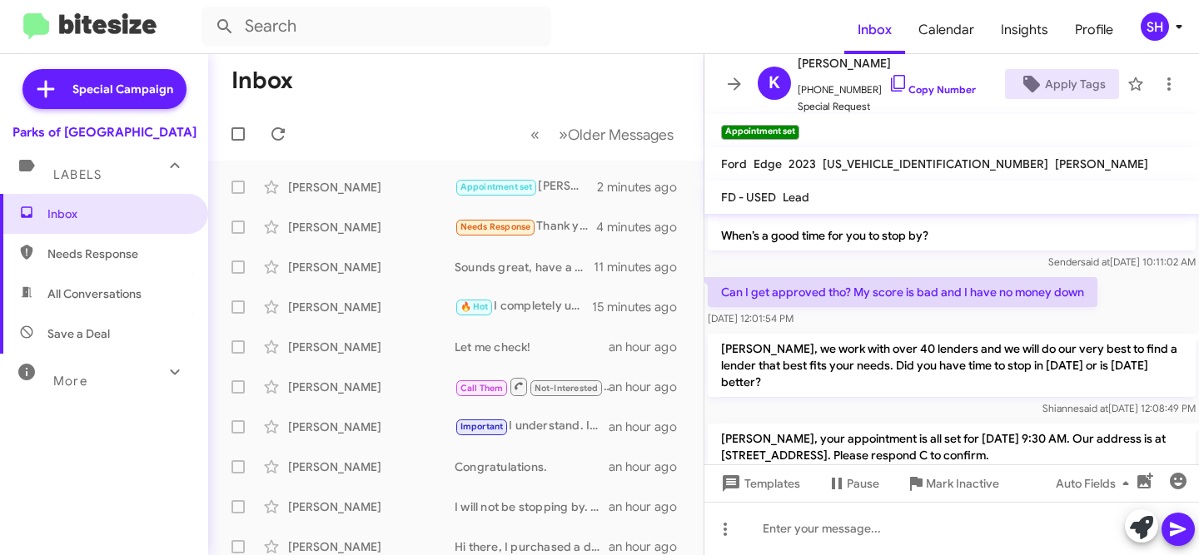
scroll to position [579, 0]
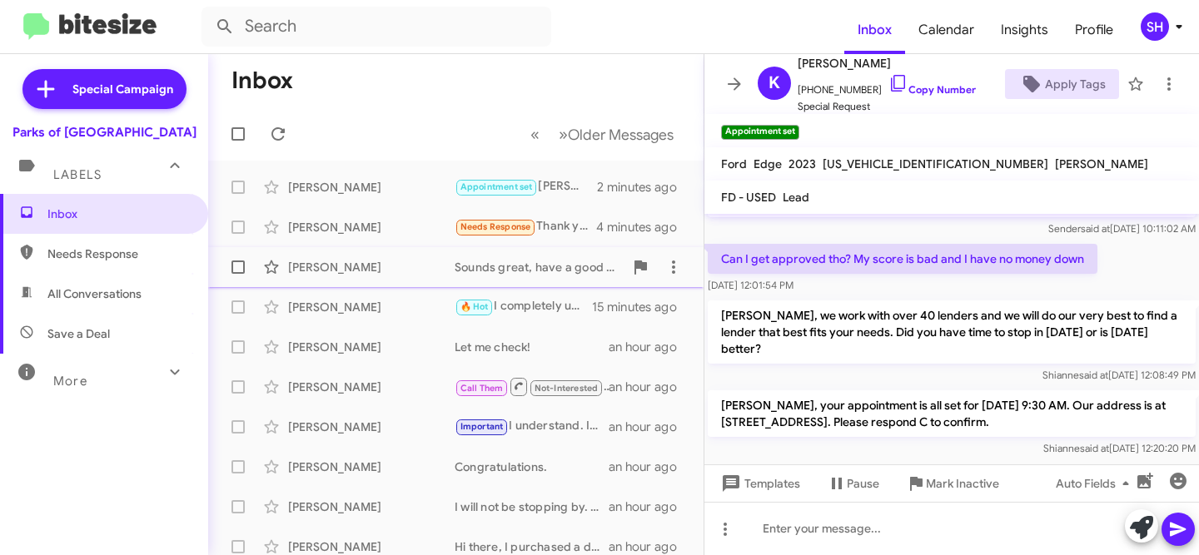
click at [405, 263] on div "[PERSON_NAME]" at bounding box center [371, 267] width 166 height 17
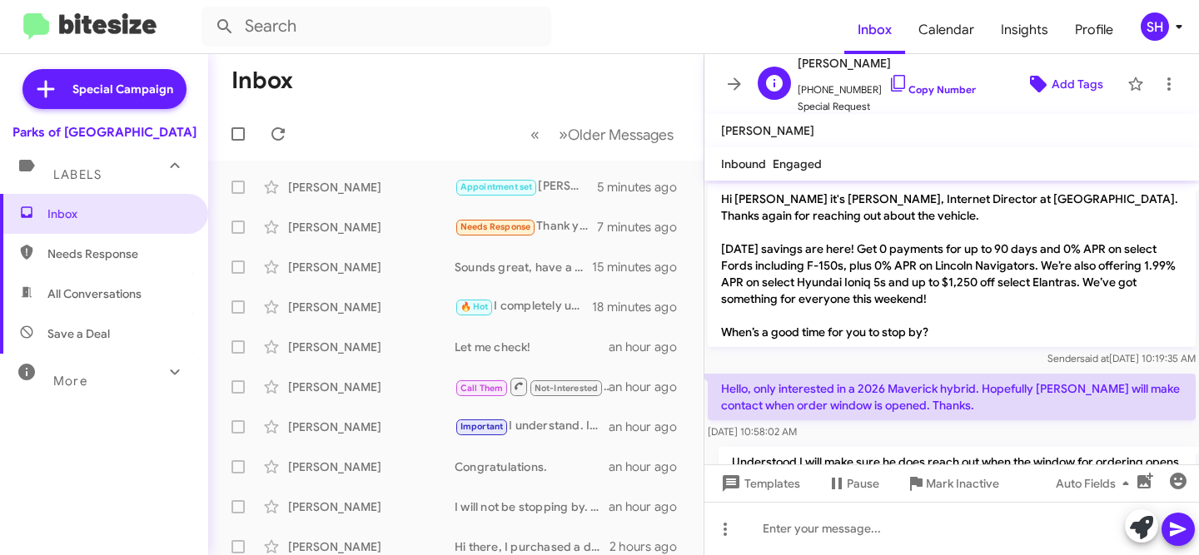
click at [1061, 92] on span "Add Tags" at bounding box center [1077, 84] width 52 height 30
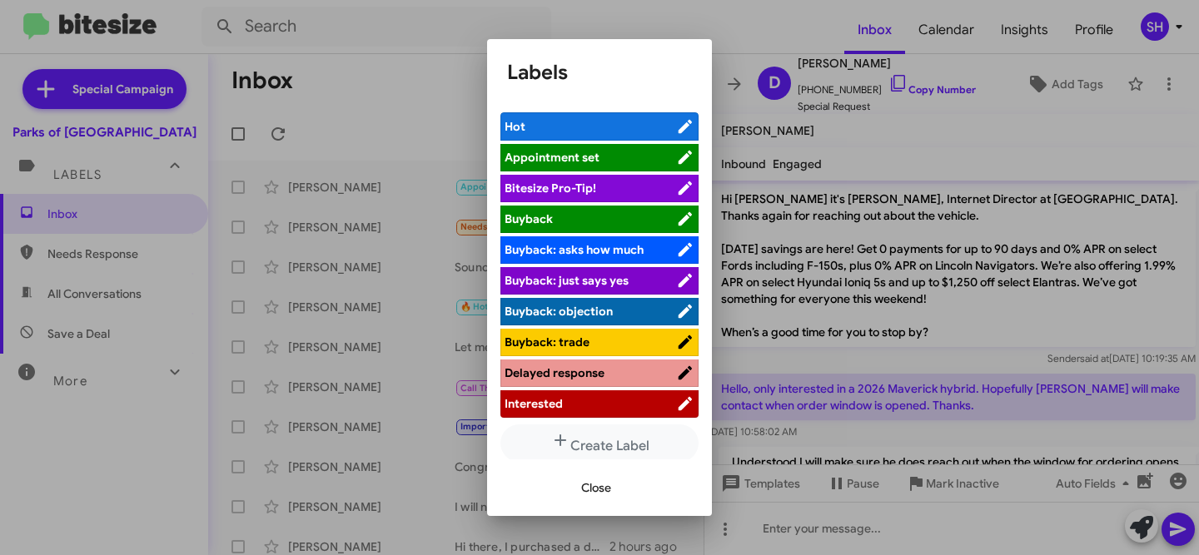
click at [583, 157] on span "Appointment set" at bounding box center [551, 157] width 95 height 15
click at [603, 485] on span "Close" at bounding box center [596, 488] width 30 height 30
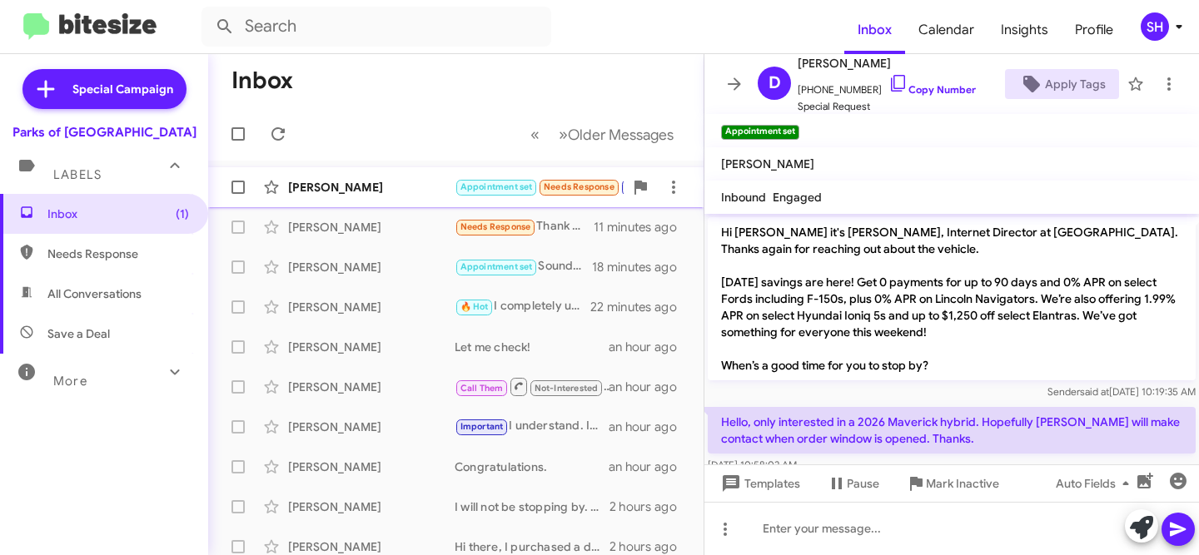
click at [408, 190] on div "[PERSON_NAME]" at bounding box center [371, 187] width 166 height 17
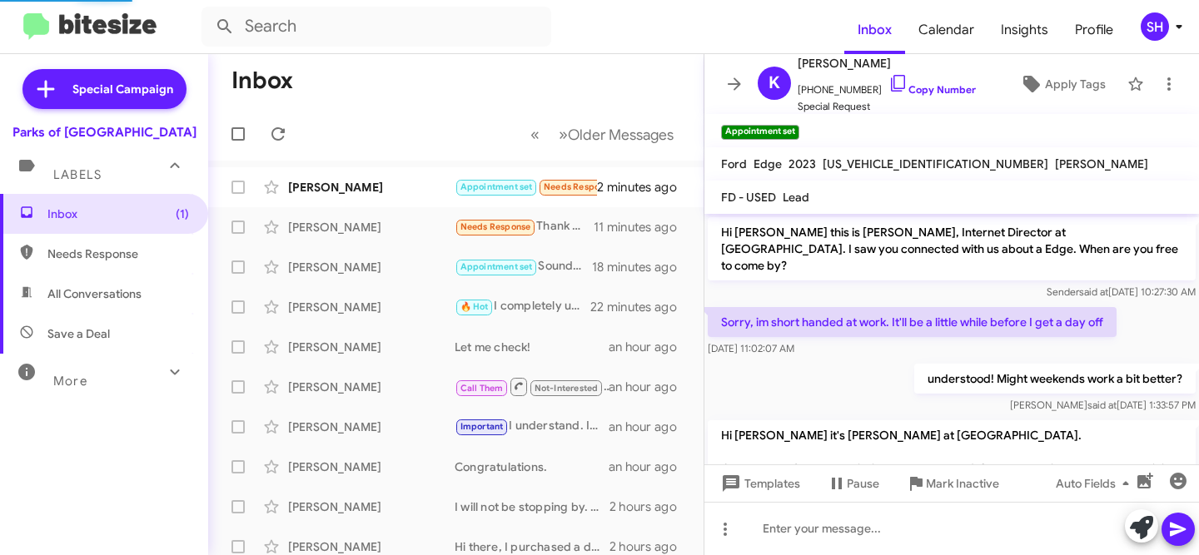
scroll to position [675, 0]
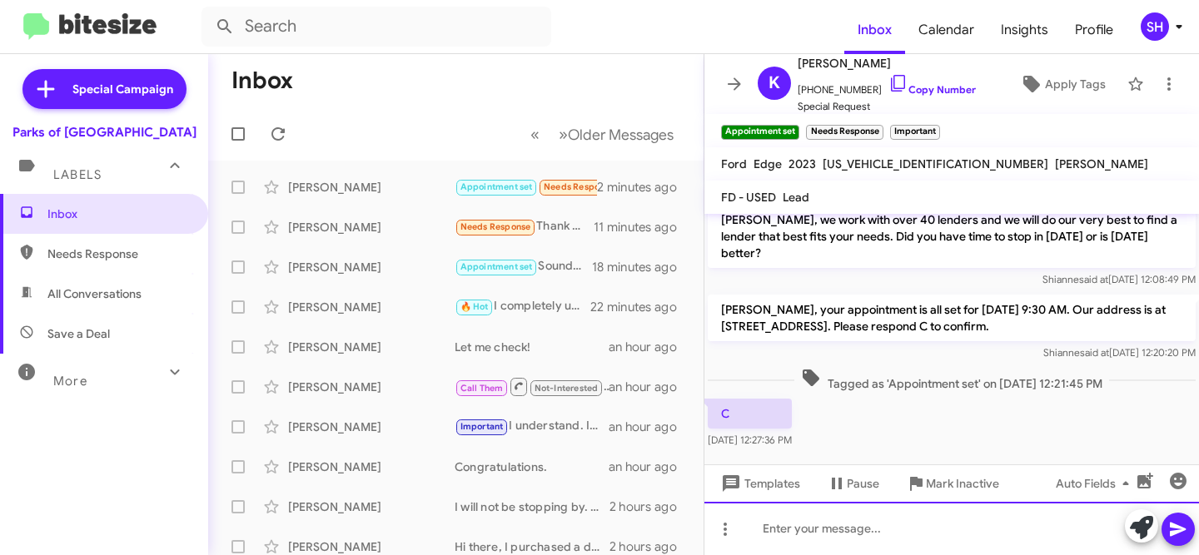
click at [802, 516] on div at bounding box center [951, 528] width 494 height 53
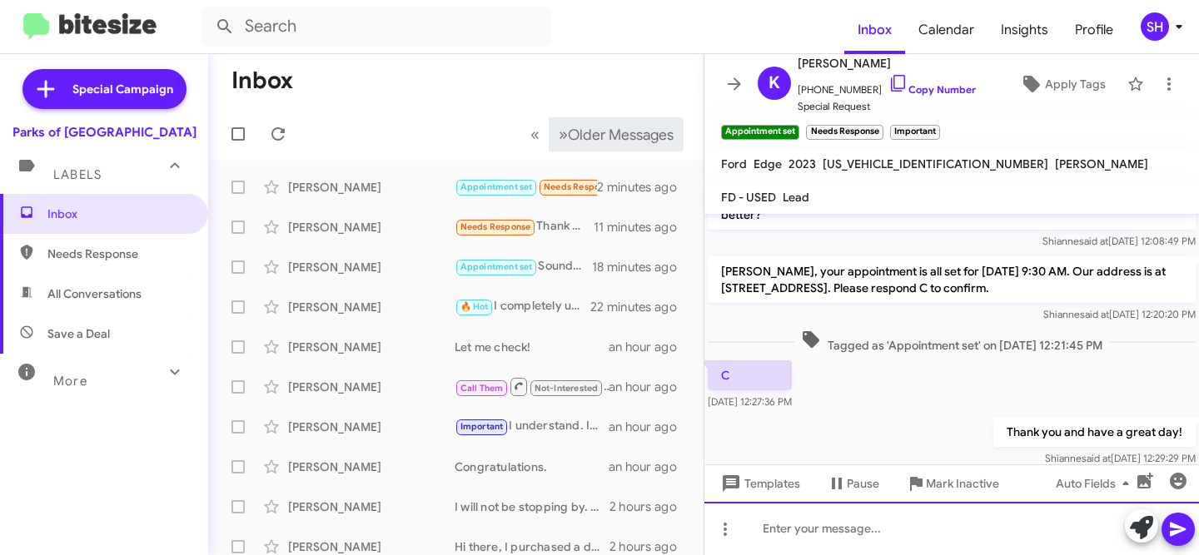
scroll to position [736, 0]
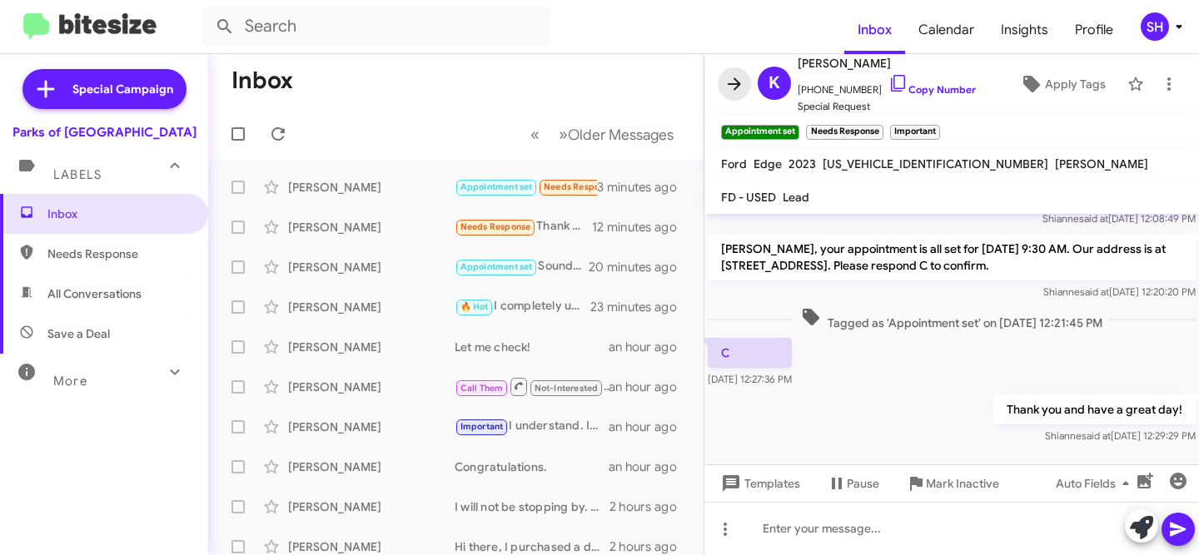
click at [745, 82] on span at bounding box center [733, 84] width 33 height 20
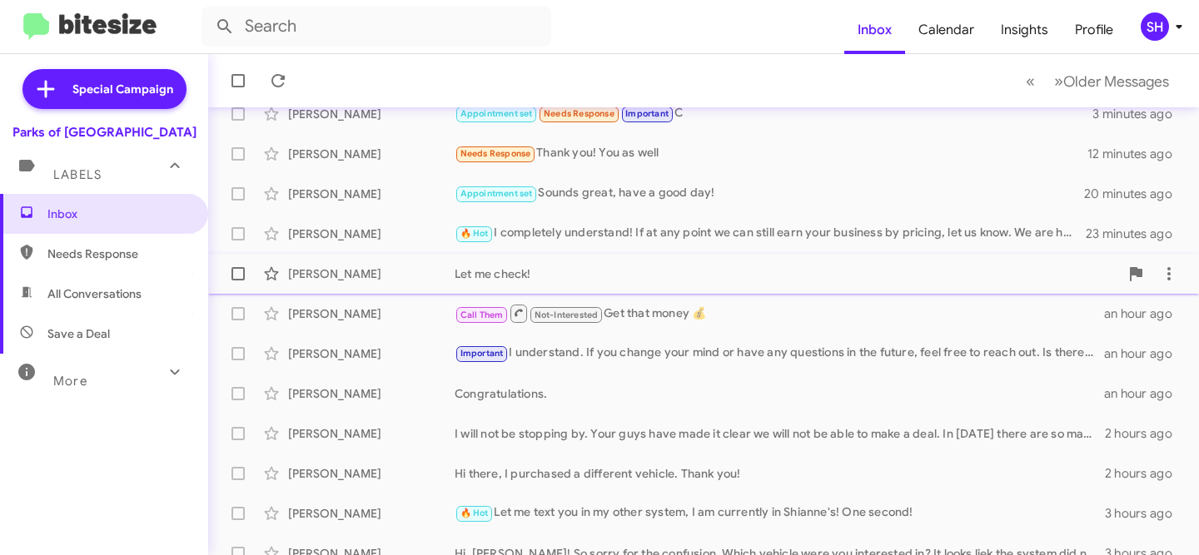
scroll to position [118, 0]
